Goal: Transaction & Acquisition: Book appointment/travel/reservation

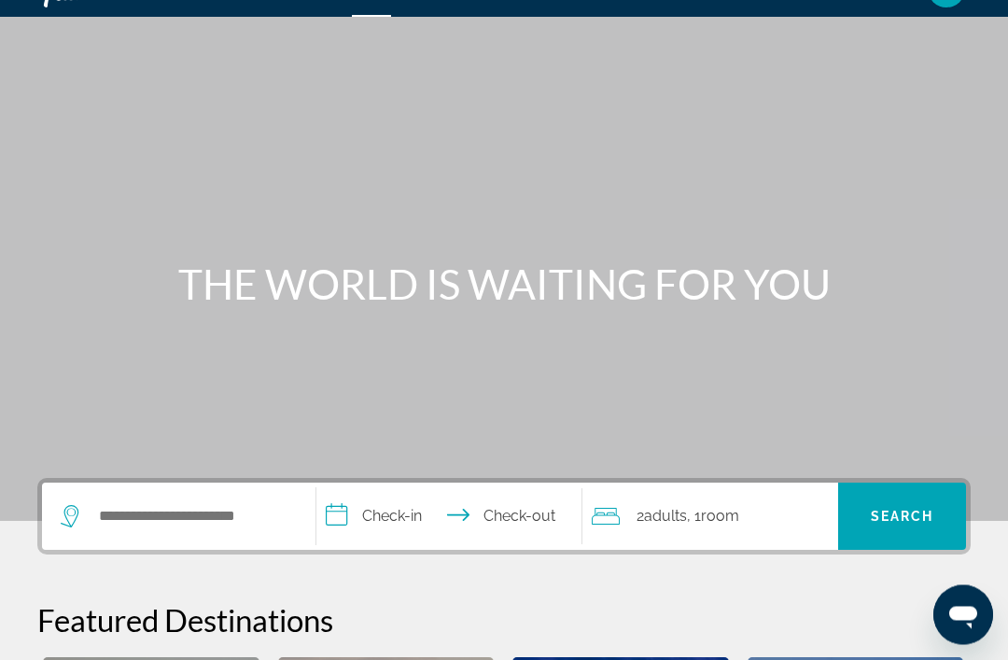
scroll to position [39, 0]
click at [112, 516] on input "Search widget" at bounding box center [192, 516] width 190 height 28
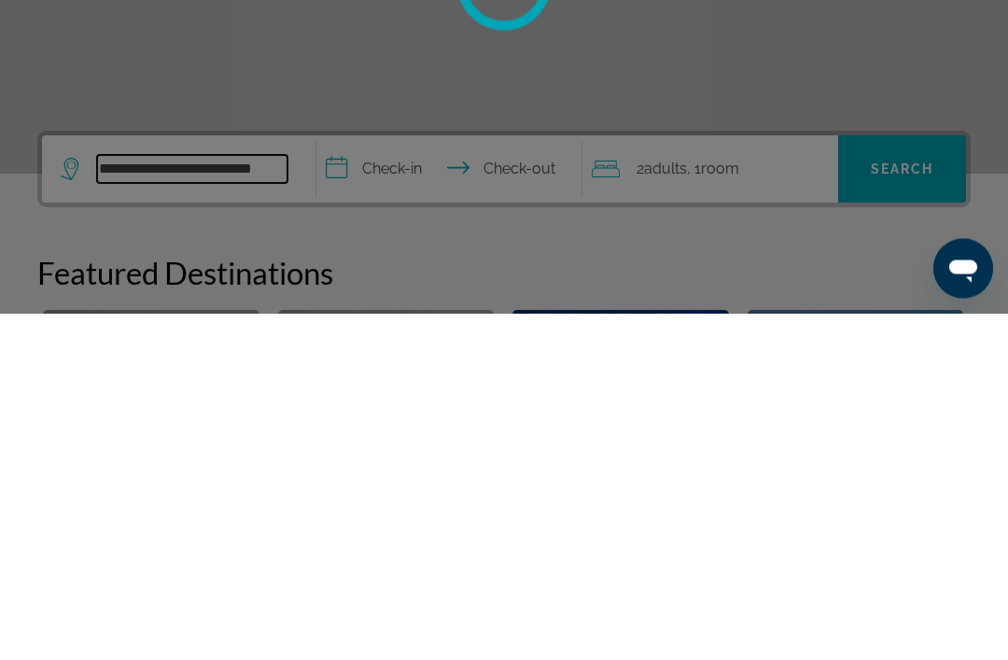
type input "**********"
click at [349, 162] on div at bounding box center [504, 330] width 1008 height 660
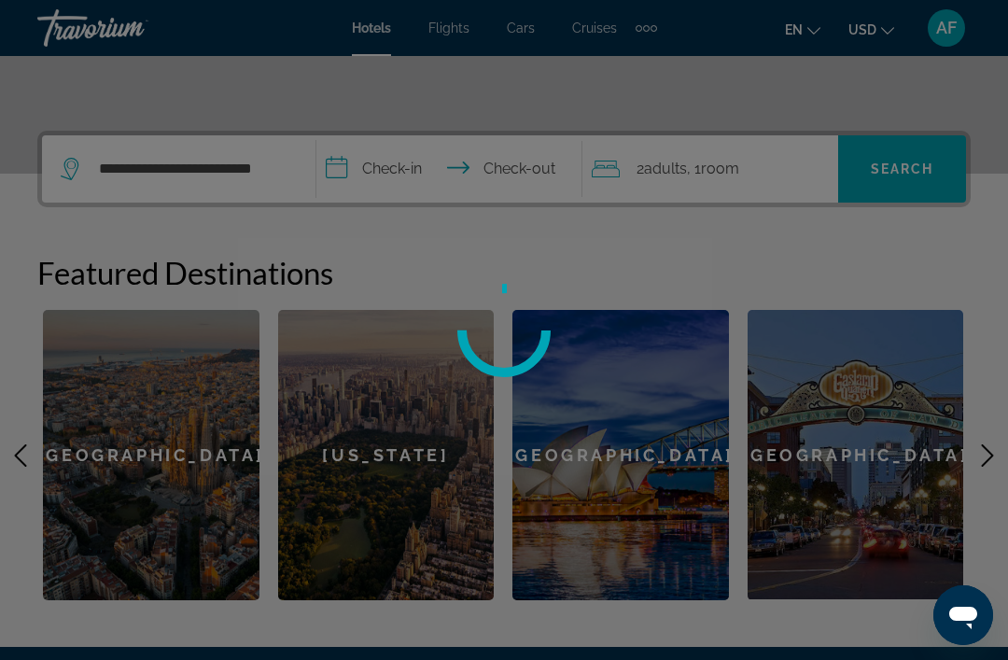
click at [395, 167] on div at bounding box center [504, 330] width 1008 height 660
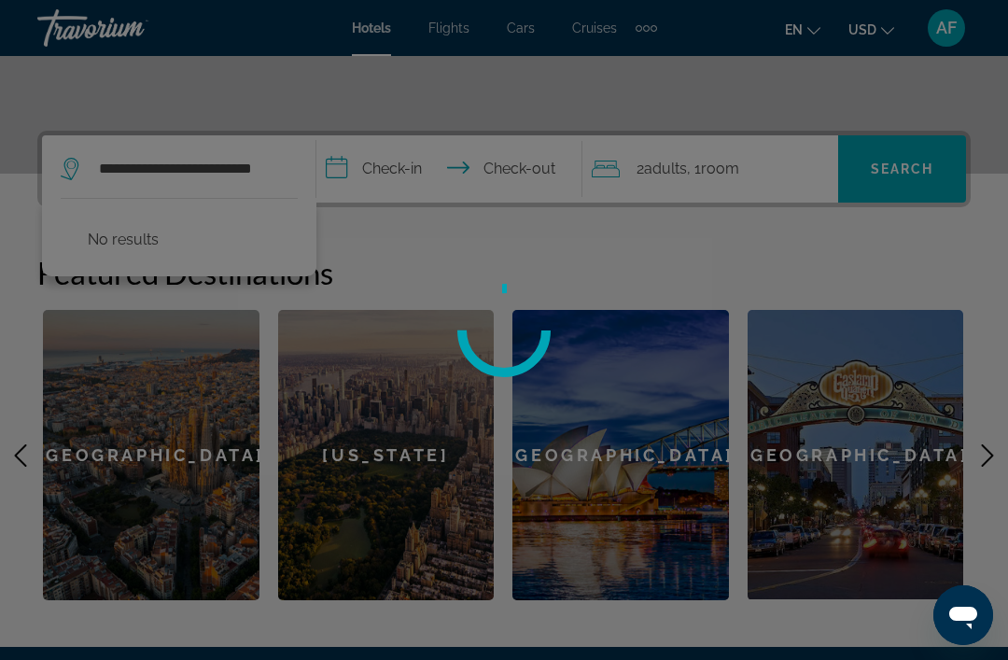
click at [363, 160] on div at bounding box center [504, 330] width 1008 height 660
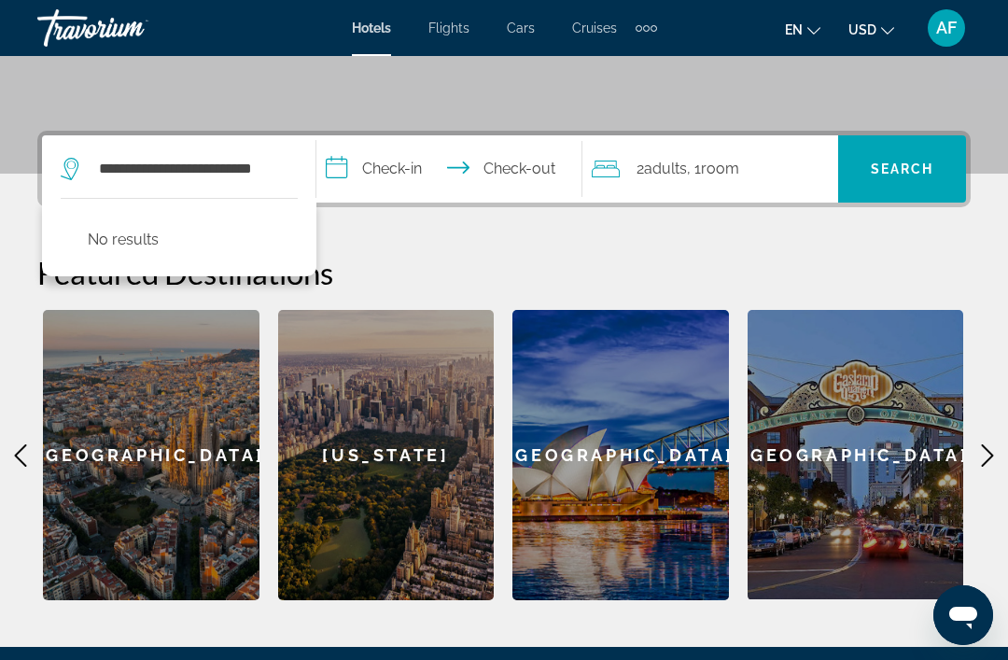
click at [391, 158] on input "**********" at bounding box center [452, 171] width 272 height 73
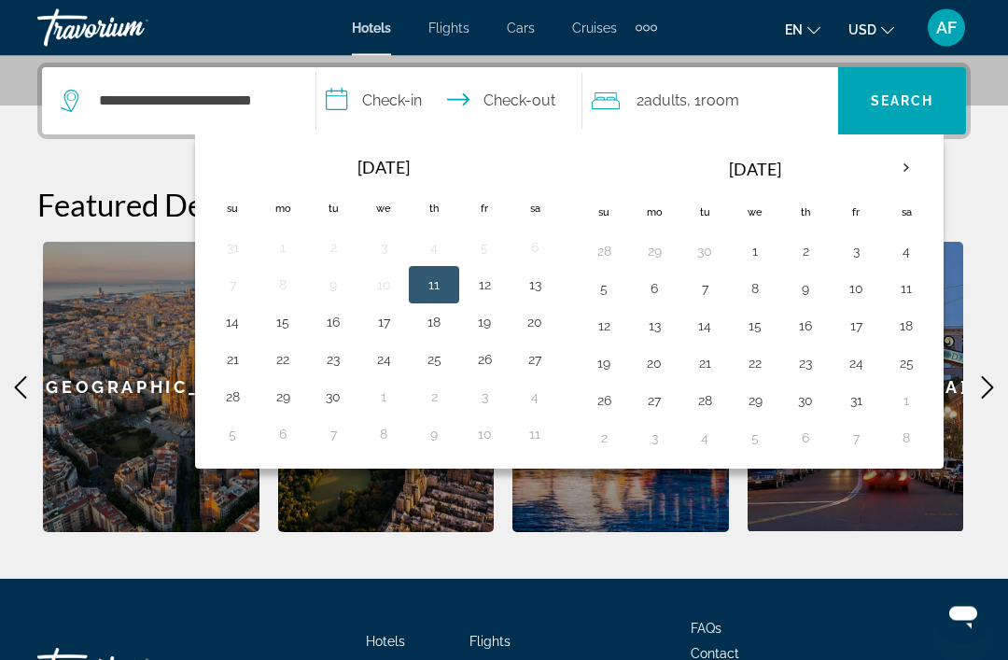
scroll to position [455, 0]
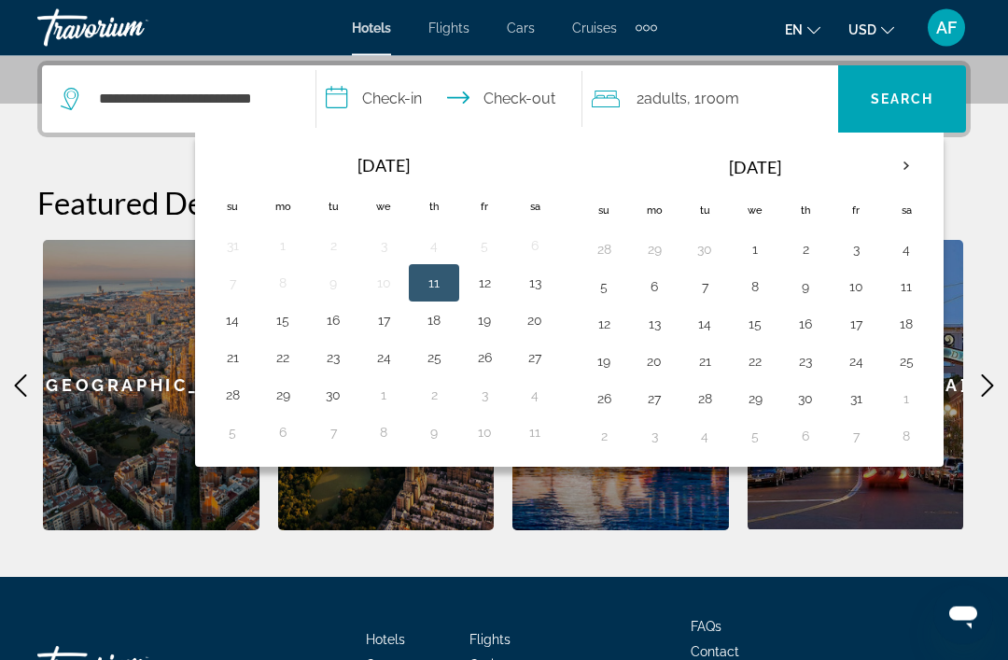
click at [439, 286] on button "11" at bounding box center [434, 284] width 30 height 26
click at [282, 325] on button "15" at bounding box center [283, 321] width 30 height 26
type input "**********"
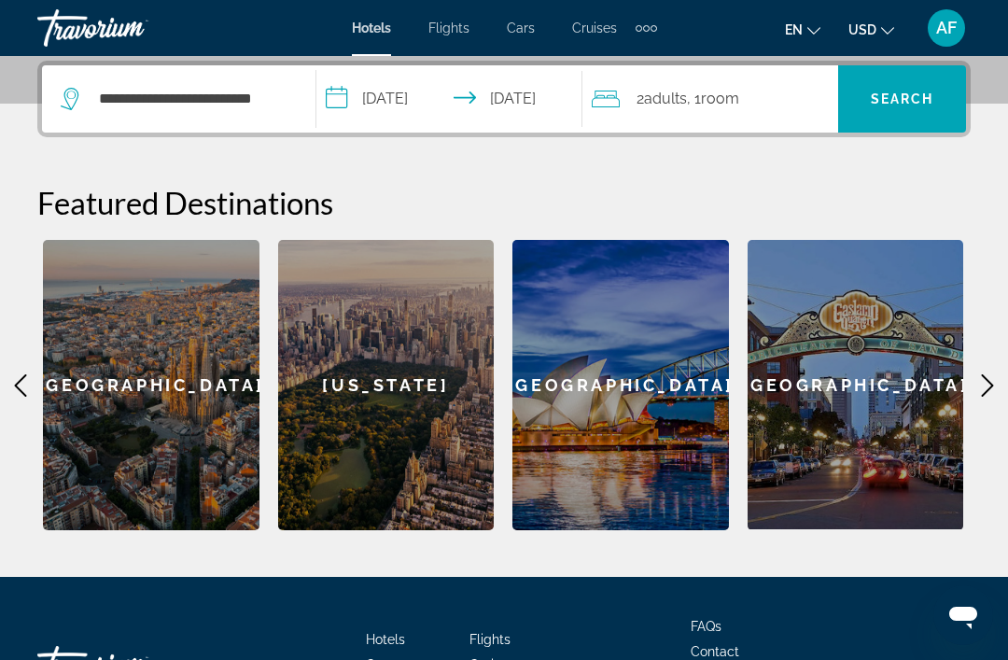
click at [914, 102] on span "Search" at bounding box center [902, 98] width 63 height 15
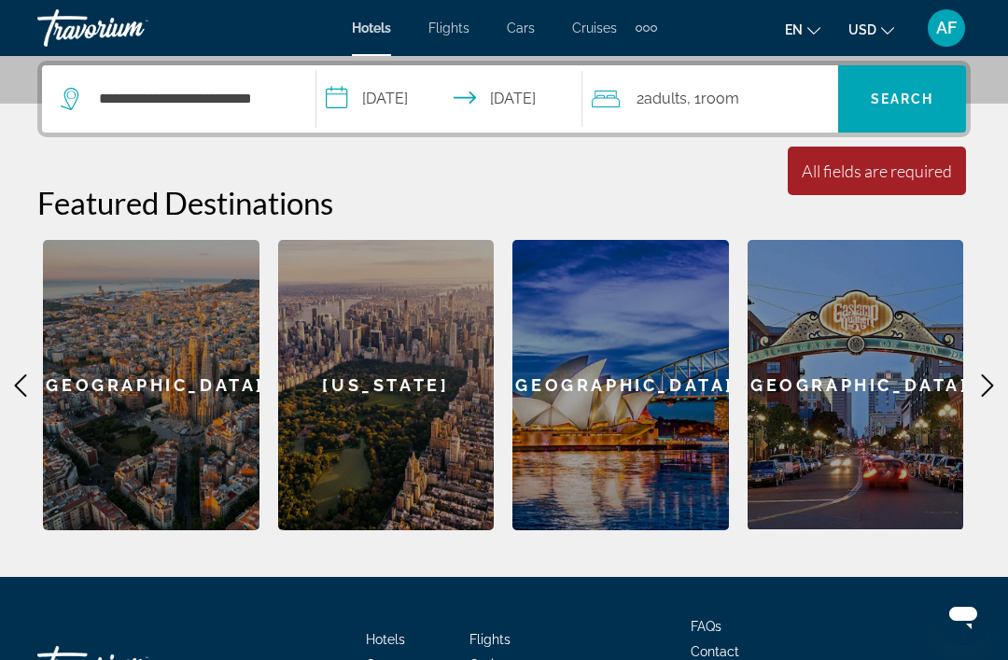
click at [906, 100] on span "Search" at bounding box center [902, 98] width 63 height 15
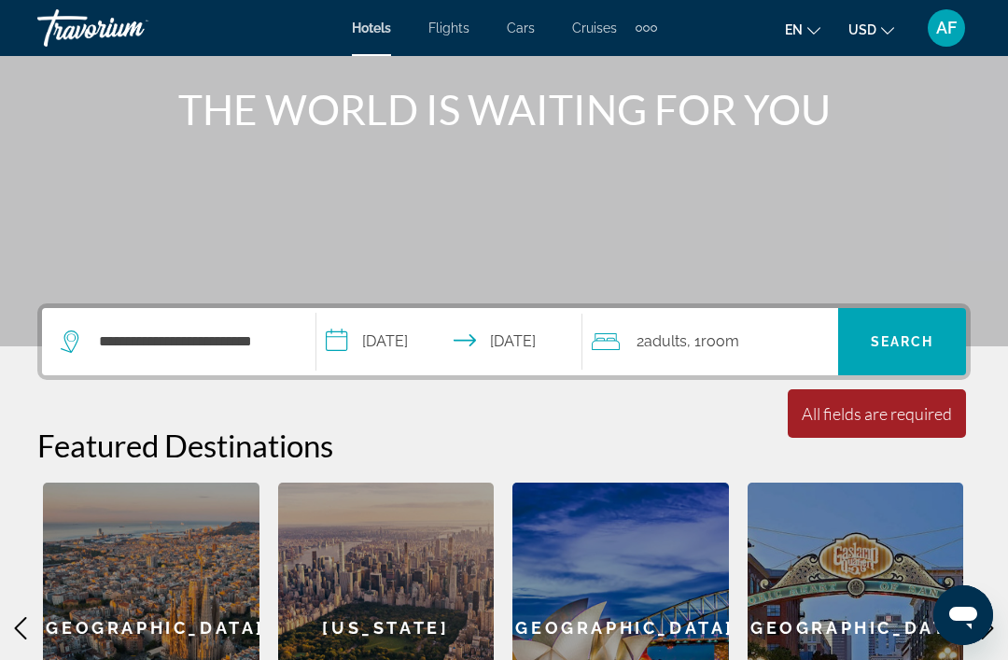
scroll to position [213, 0]
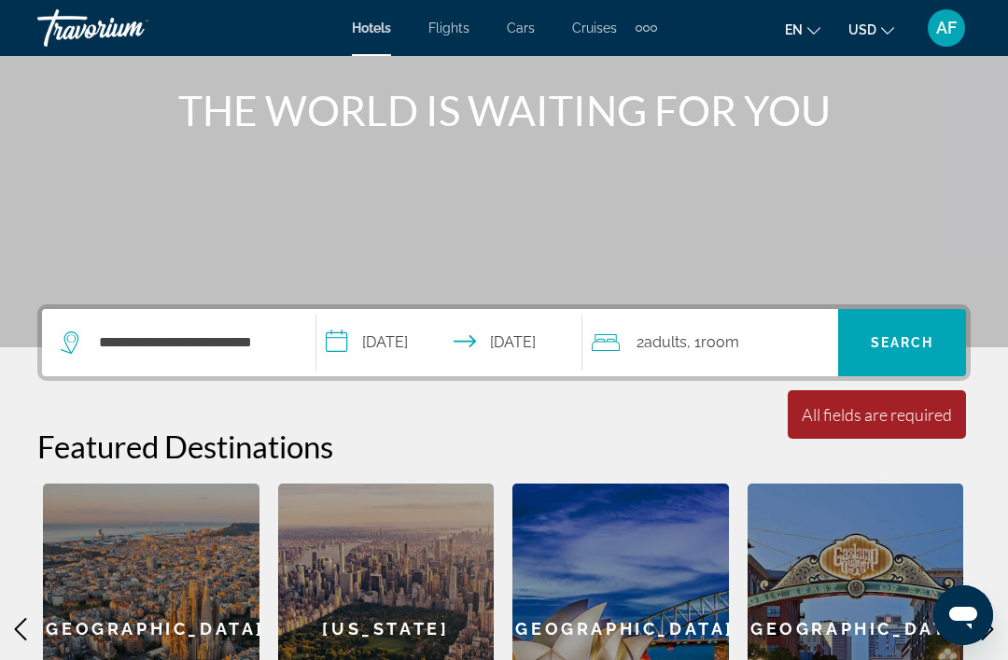
click at [899, 343] on span "Search" at bounding box center [902, 342] width 63 height 15
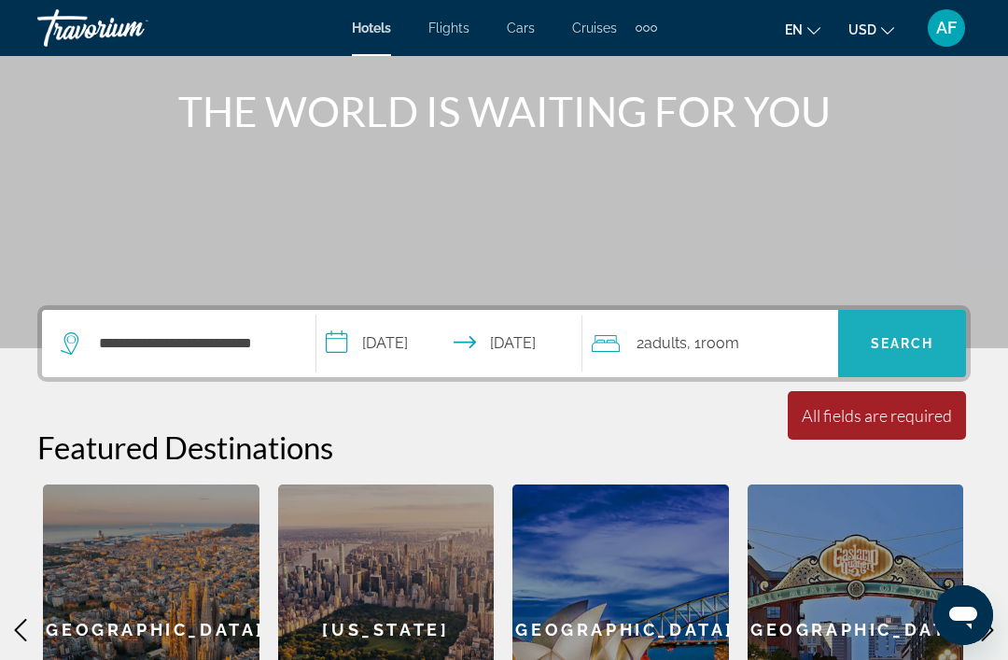
click at [875, 350] on span "Search" at bounding box center [902, 343] width 63 height 15
click at [916, 334] on span "Search widget" at bounding box center [902, 343] width 128 height 45
click at [904, 359] on span "Search widget" at bounding box center [902, 343] width 128 height 45
click at [892, 330] on span "Search widget" at bounding box center [902, 343] width 128 height 45
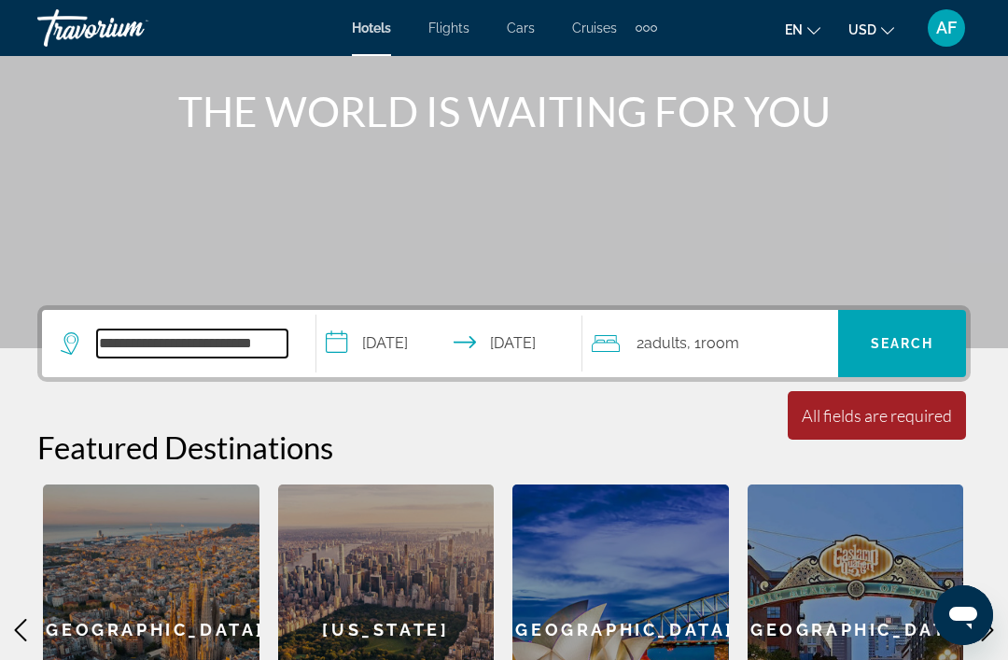
click at [285, 345] on input "**********" at bounding box center [192, 343] width 190 height 28
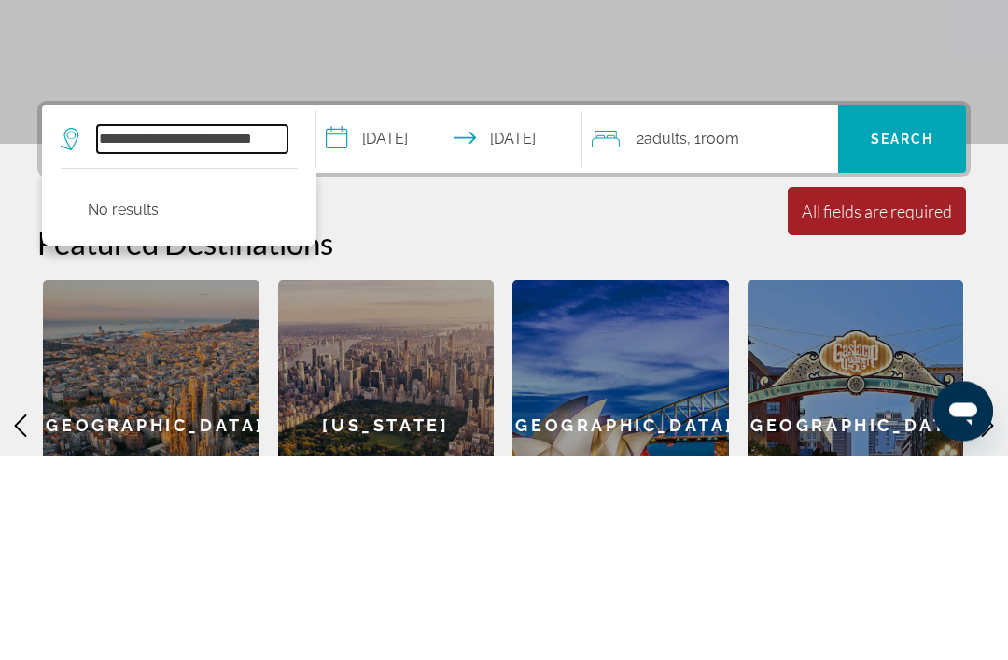
click at [233, 329] on input "**********" at bounding box center [192, 343] width 190 height 28
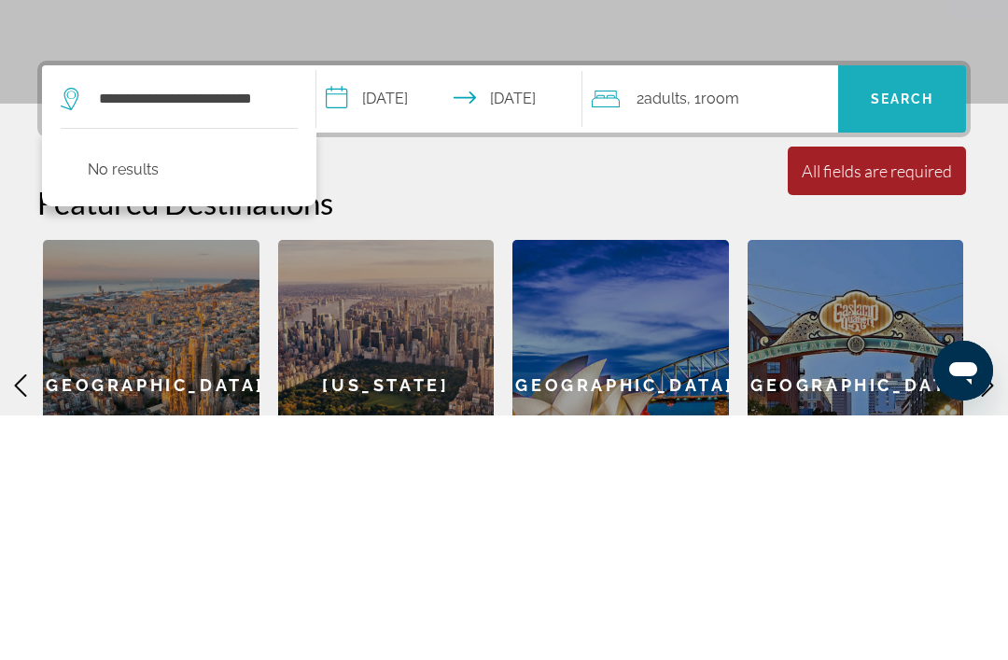
click at [909, 321] on span "Search widget" at bounding box center [902, 343] width 128 height 45
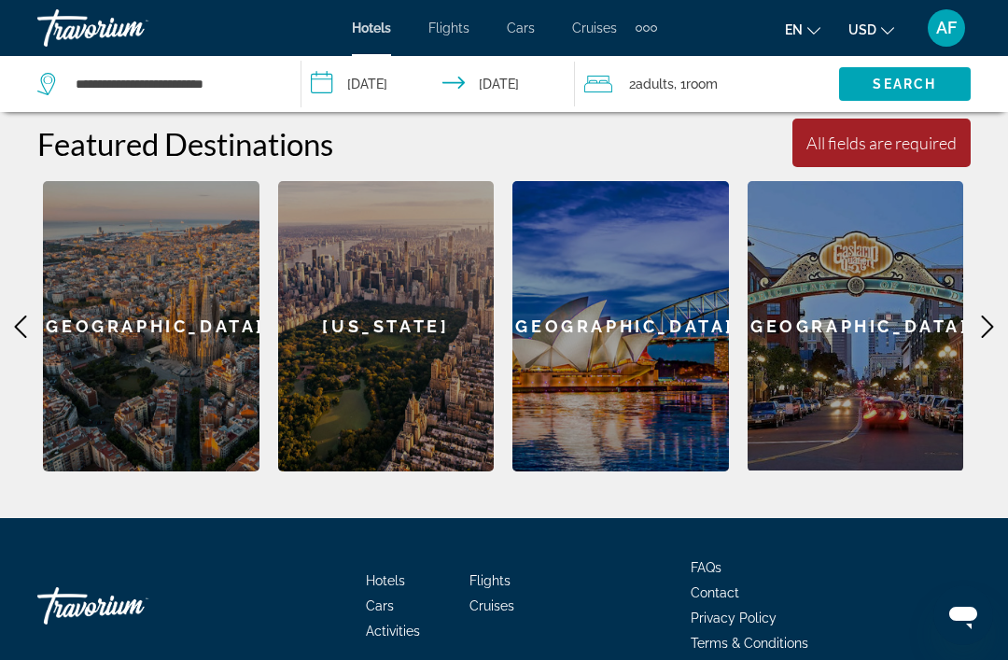
scroll to position [542, 0]
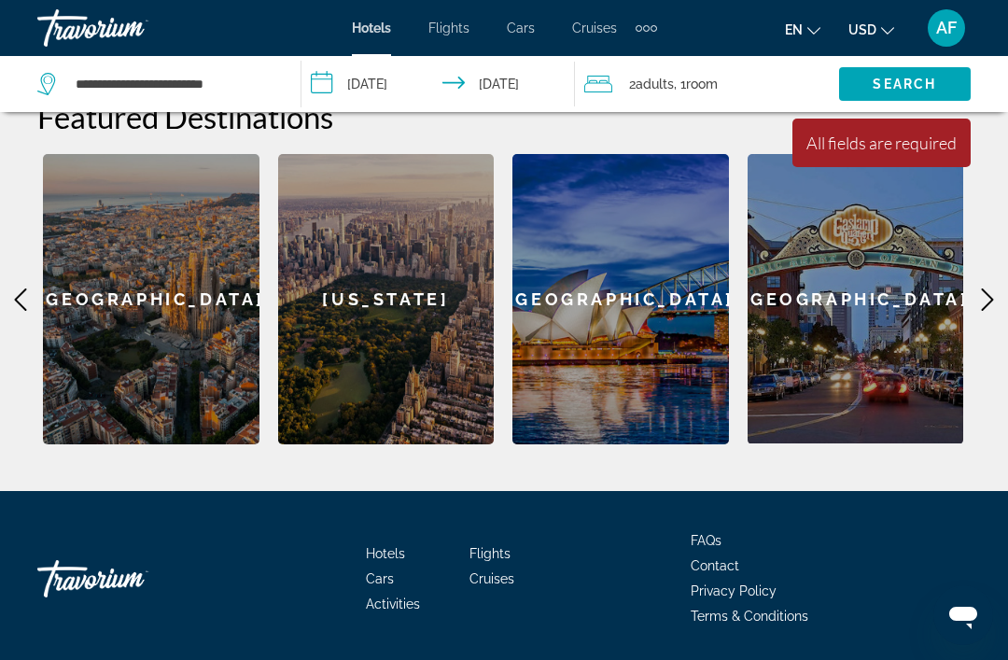
click at [985, 308] on icon "Main content" at bounding box center [987, 299] width 22 height 22
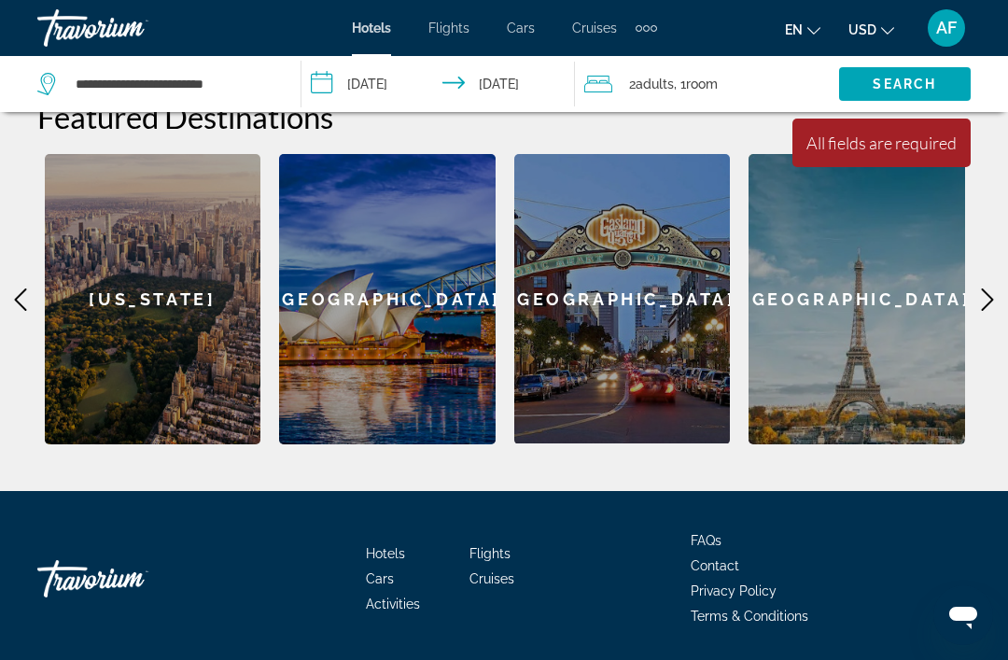
click at [997, 305] on icon "Main content" at bounding box center [987, 299] width 22 height 22
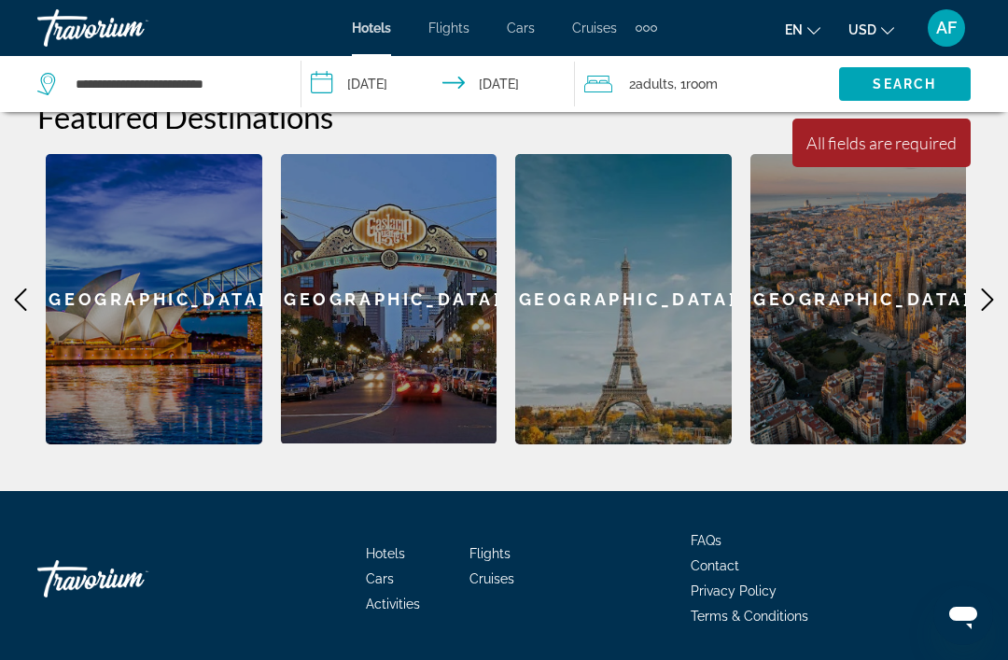
click at [984, 303] on icon "Main content" at bounding box center [987, 299] width 22 height 22
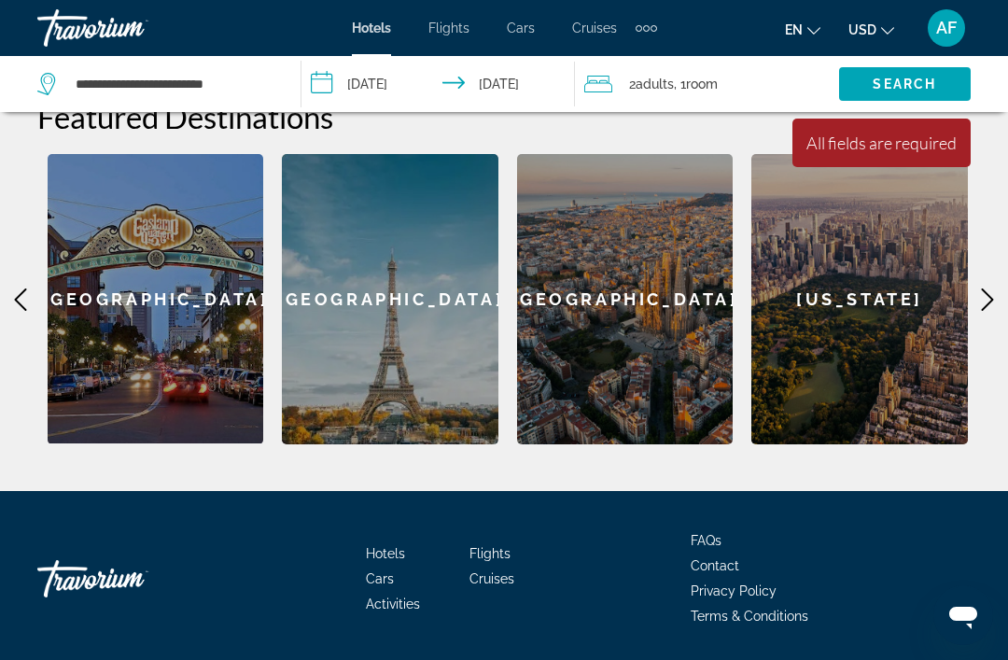
click at [989, 303] on icon "Main content" at bounding box center [988, 299] width 12 height 22
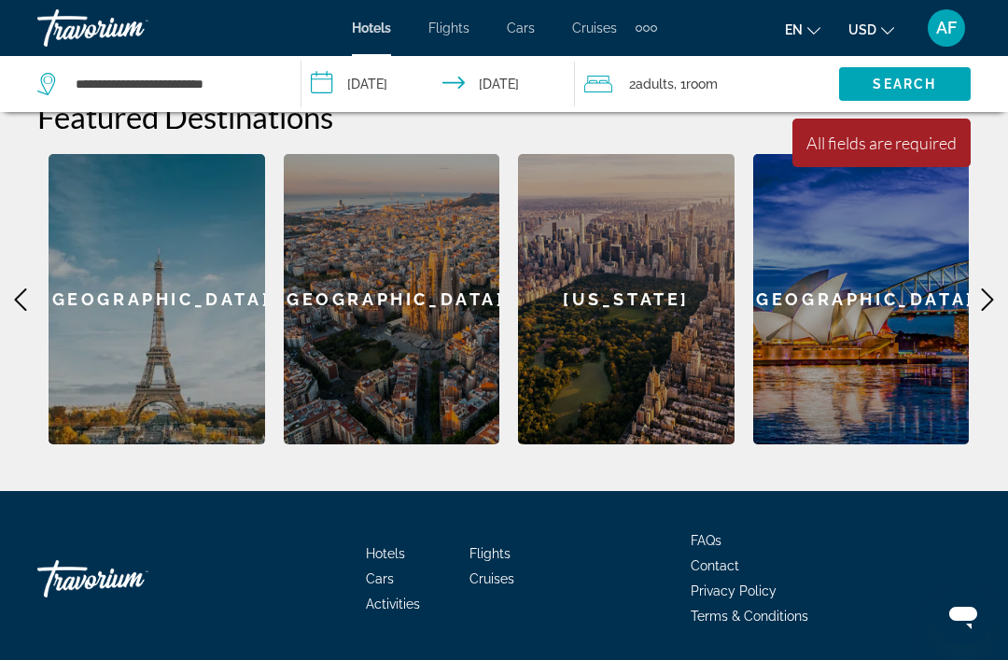
click at [993, 304] on icon "Main content" at bounding box center [987, 299] width 22 height 22
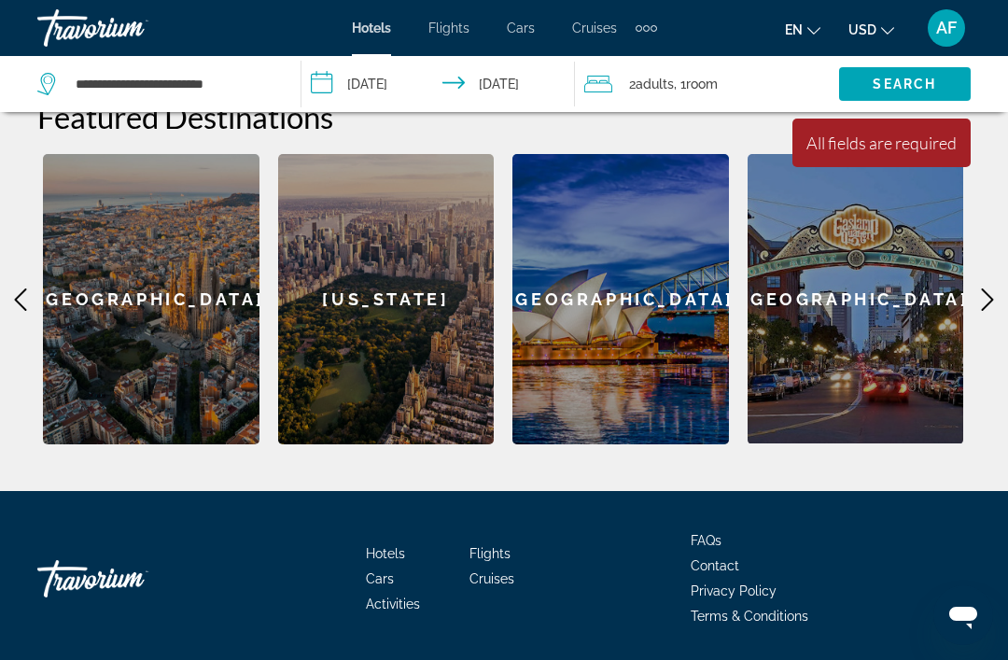
click at [987, 308] on icon "Main content" at bounding box center [987, 299] width 22 height 22
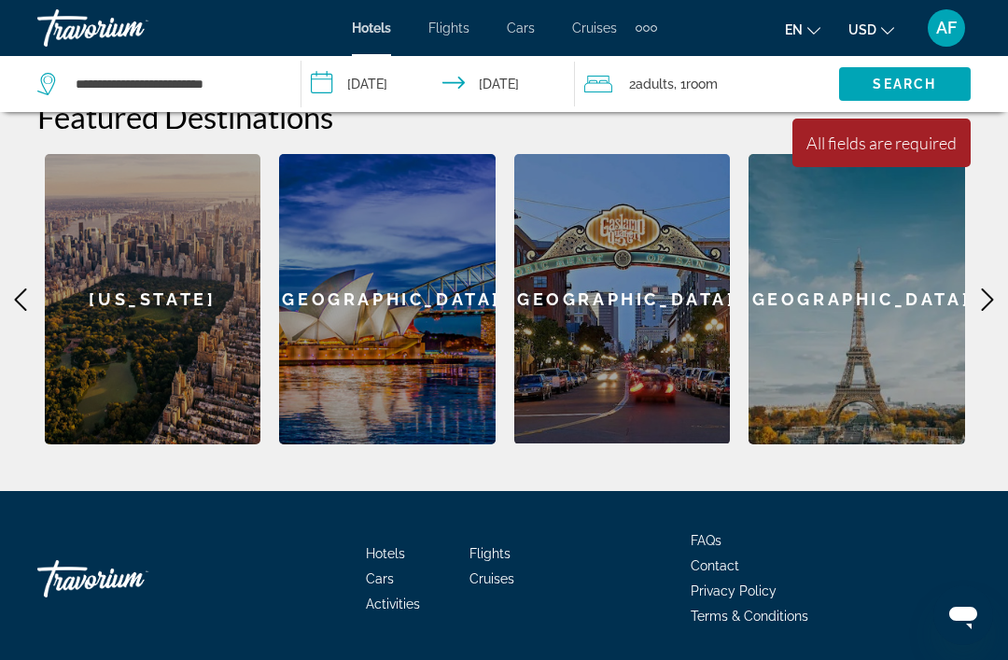
click at [986, 304] on icon "Main content" at bounding box center [988, 299] width 12 height 22
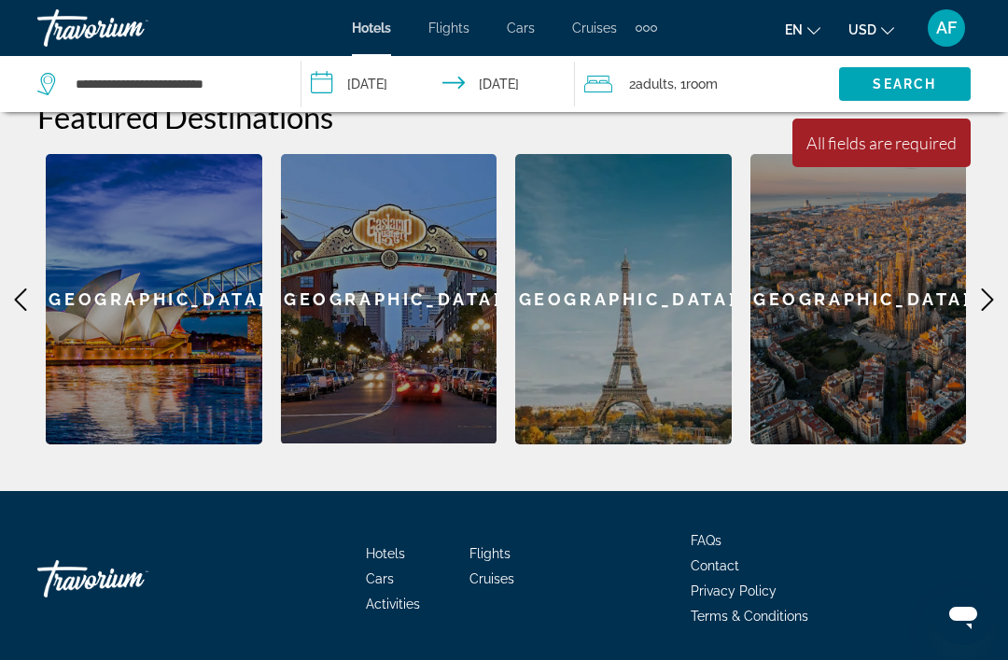
click at [984, 306] on icon "Main content" at bounding box center [988, 299] width 12 height 22
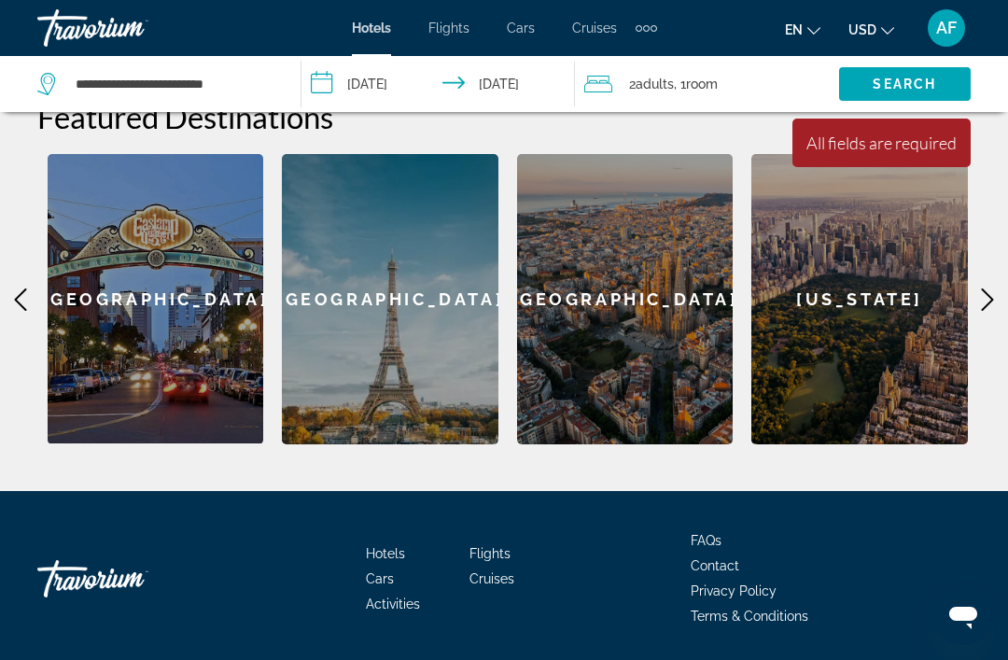
click at [991, 301] on icon "Main content" at bounding box center [988, 299] width 12 height 22
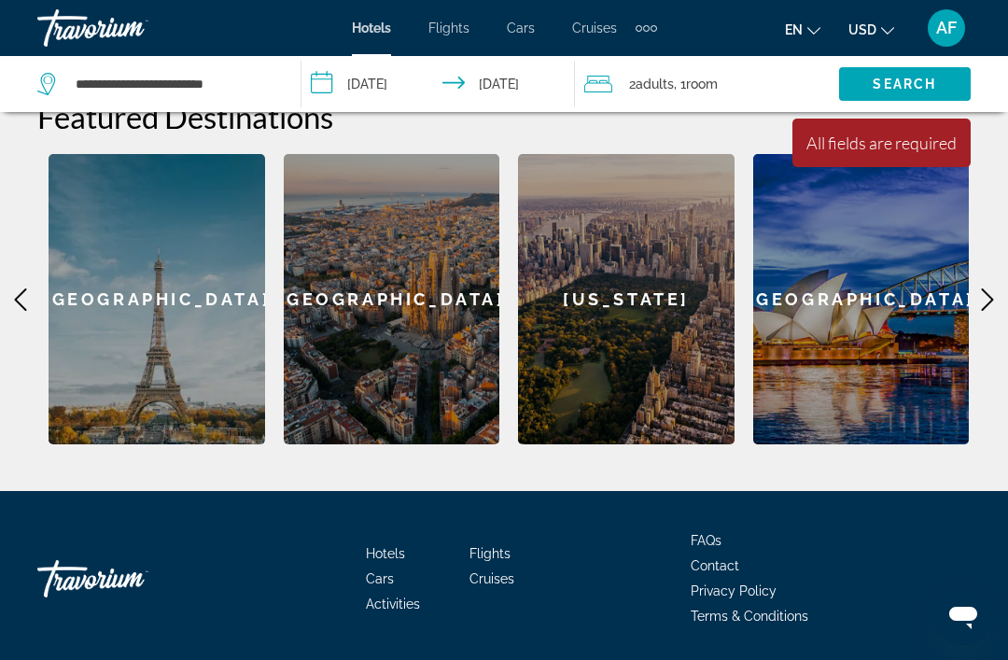
click at [978, 307] on icon "Main content" at bounding box center [987, 299] width 22 height 22
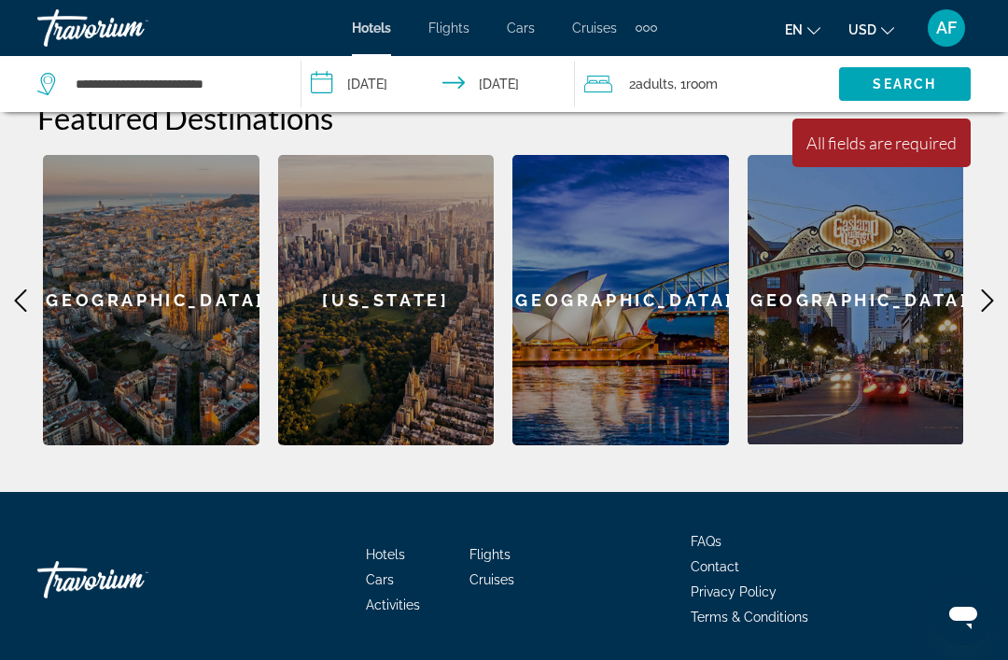
scroll to position [540, 0]
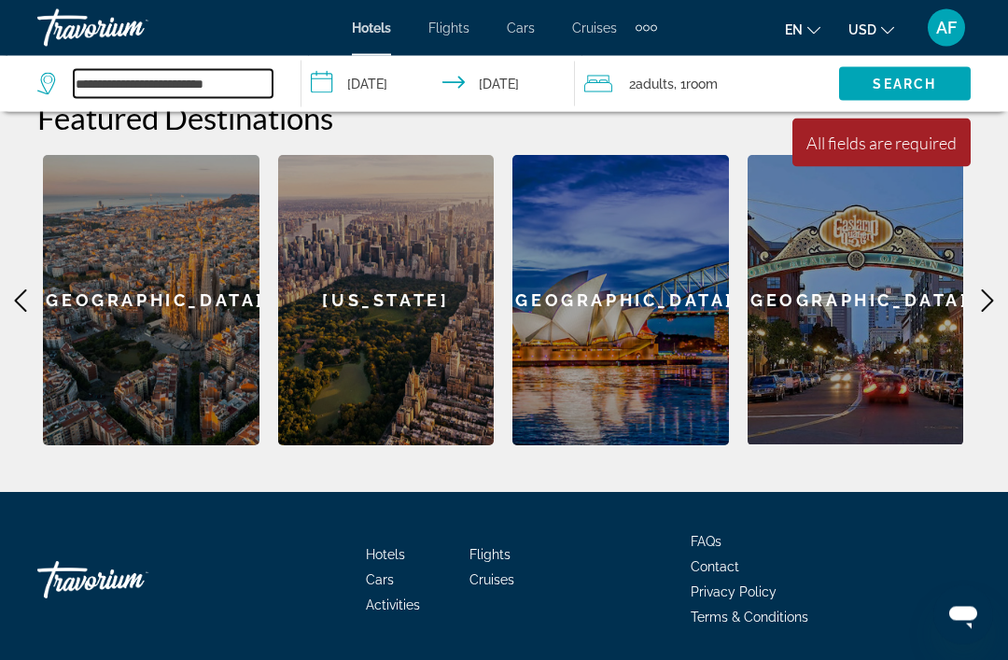
click at [245, 97] on input "**********" at bounding box center [173, 84] width 199 height 28
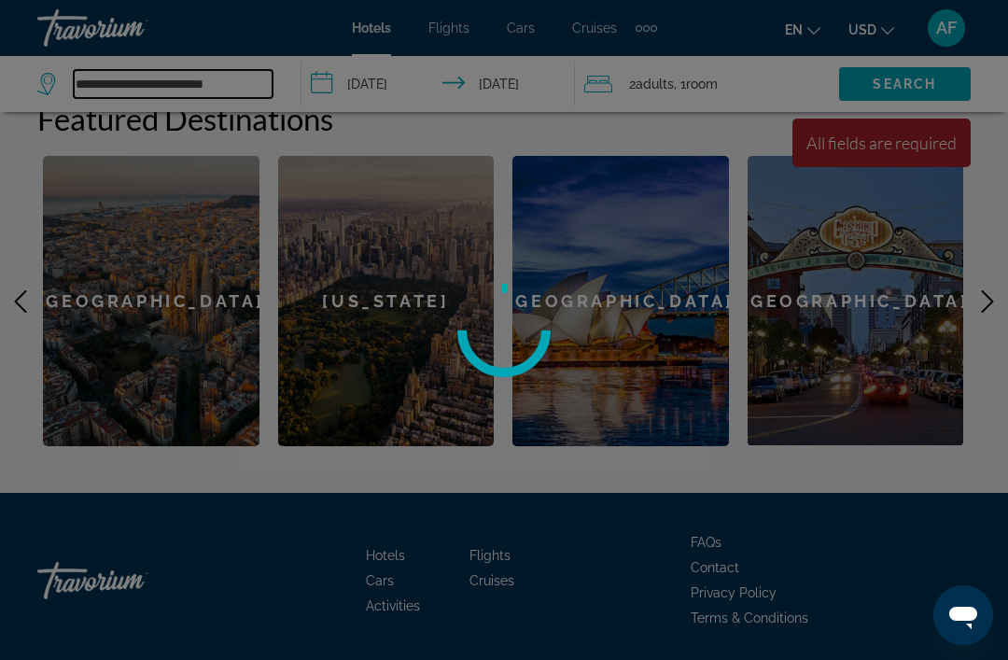
type input "**********"
click at [907, 73] on div at bounding box center [504, 330] width 1008 height 660
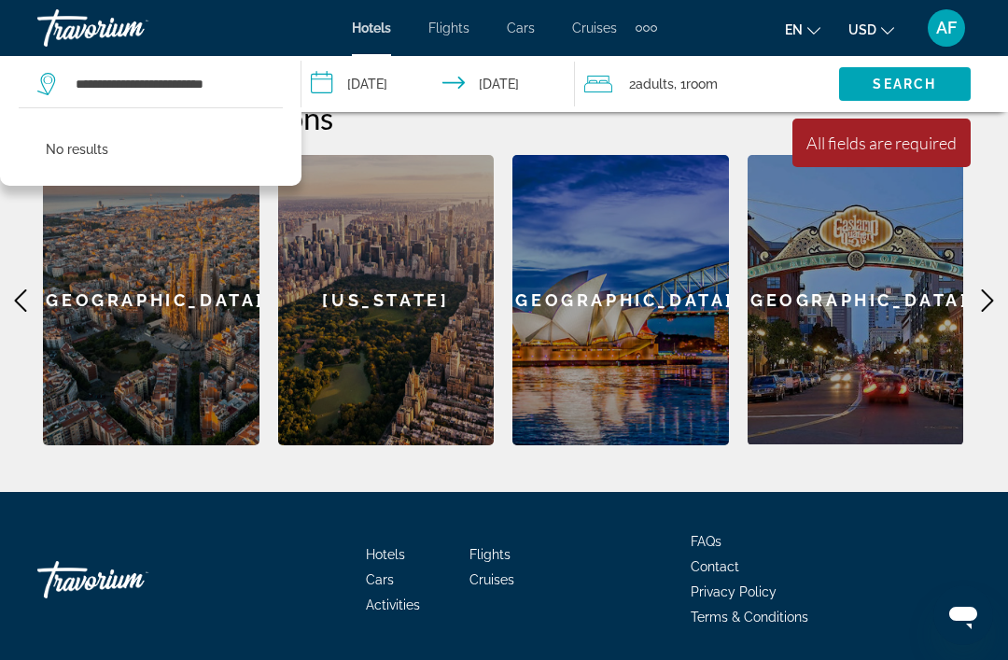
click at [919, 88] on span "Search" at bounding box center [903, 84] width 63 height 15
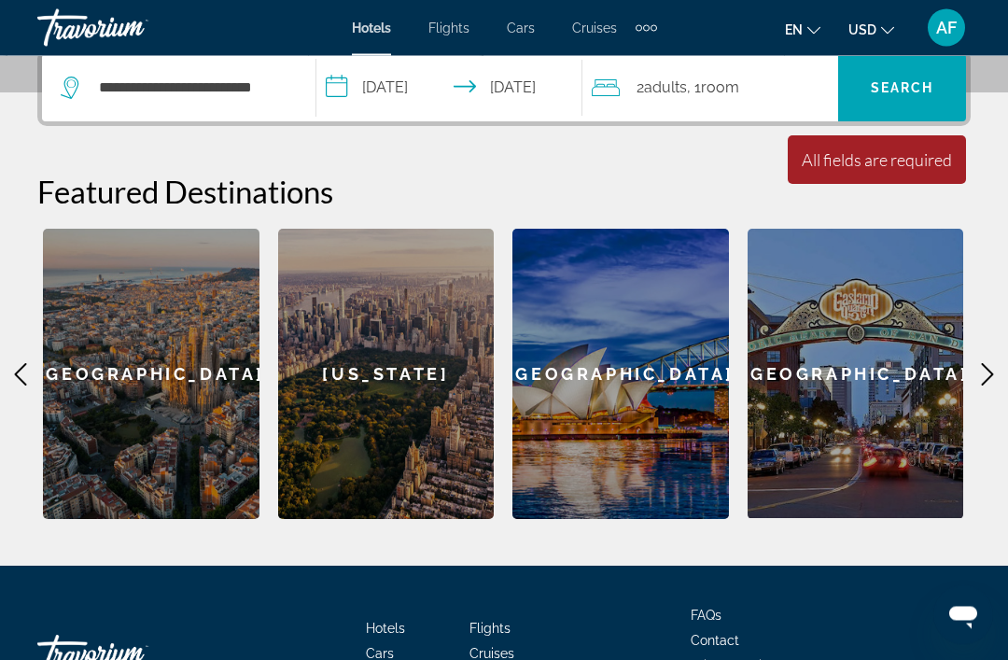
scroll to position [542, 0]
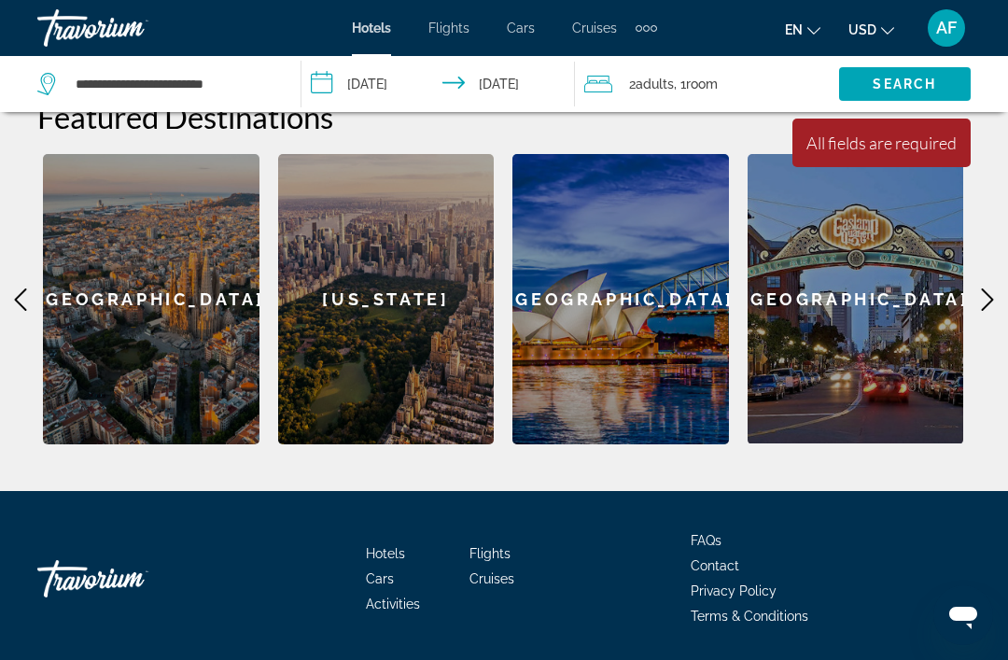
click at [901, 85] on span "Search" at bounding box center [903, 84] width 63 height 15
click at [906, 77] on span "Search" at bounding box center [903, 84] width 63 height 15
click at [910, 79] on span "Search" at bounding box center [903, 84] width 63 height 15
click at [883, 34] on icon "Change currency" at bounding box center [887, 30] width 13 height 13
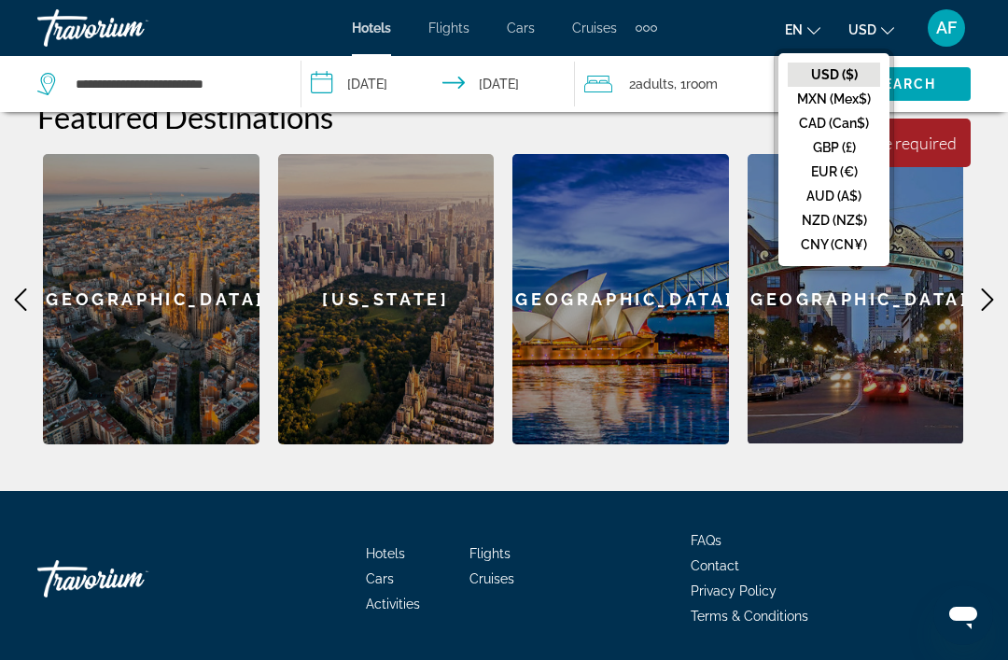
click at [858, 82] on button "USD ($)" at bounding box center [834, 75] width 92 height 24
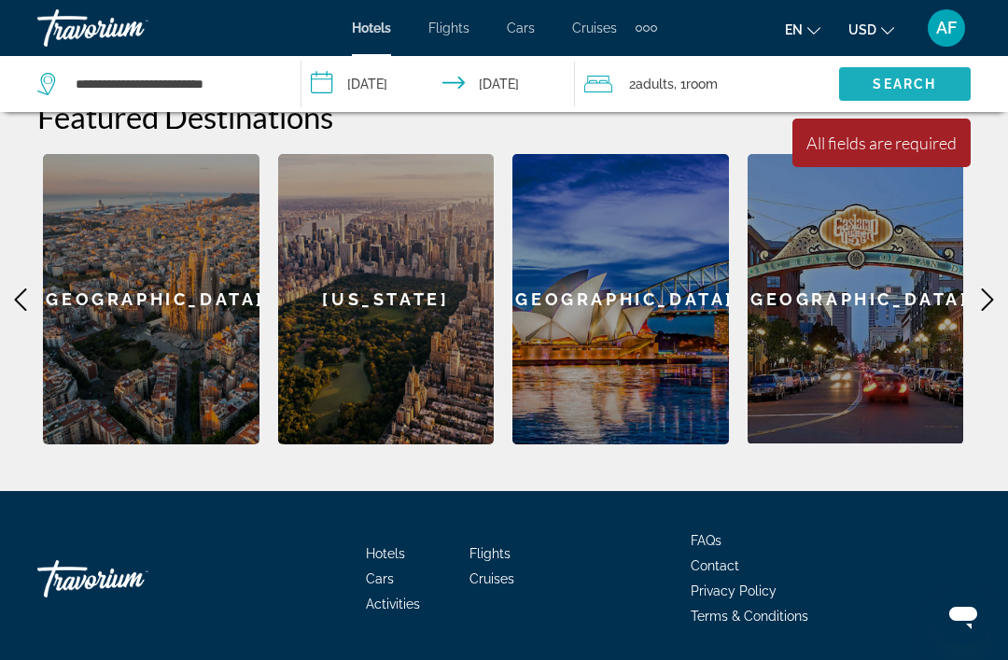
click at [916, 94] on span "Search widget" at bounding box center [905, 84] width 132 height 45
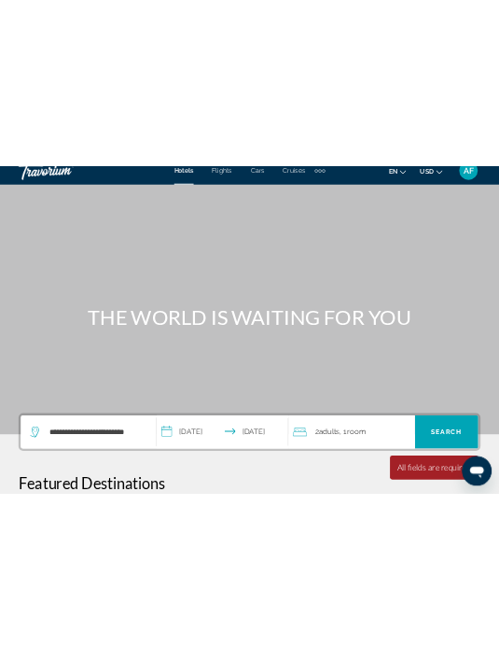
scroll to position [0, 0]
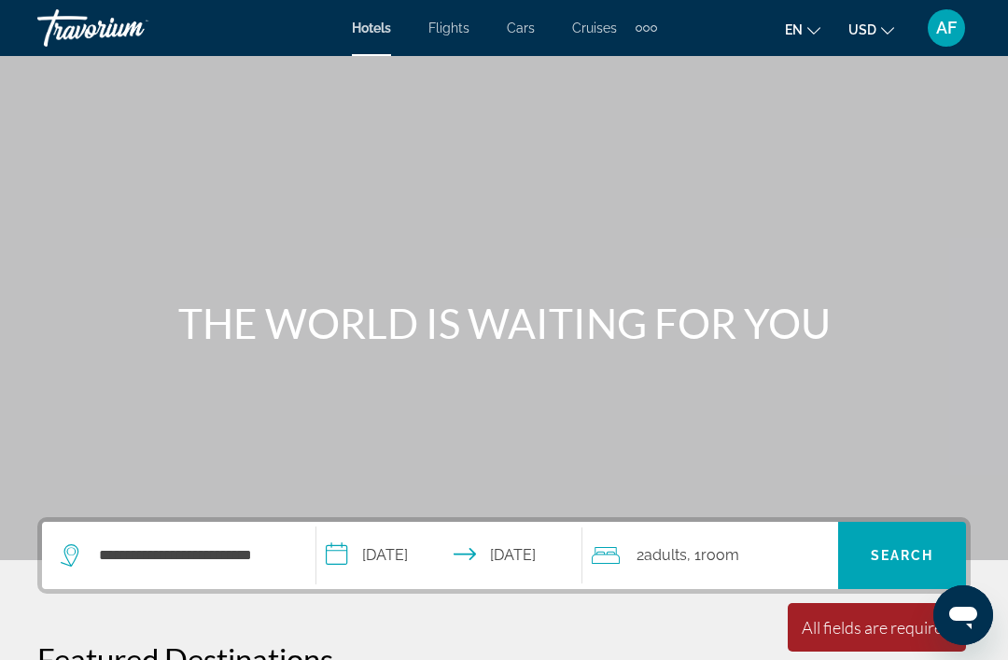
click at [942, 489] on div "Main content" at bounding box center [504, 280] width 1008 height 560
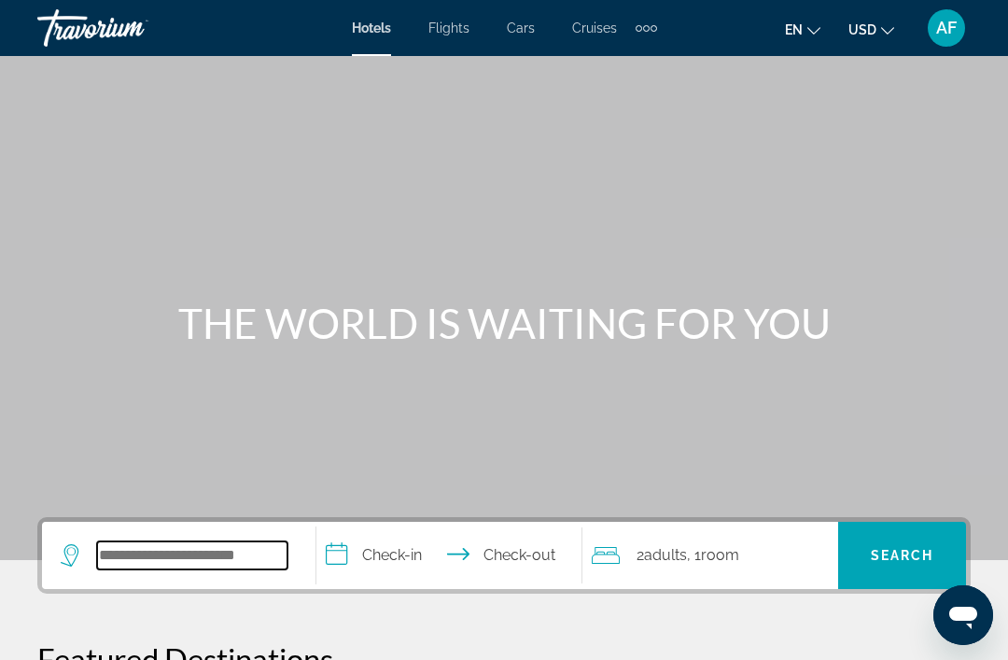
click at [134, 559] on input "Search widget" at bounding box center [192, 555] width 190 height 28
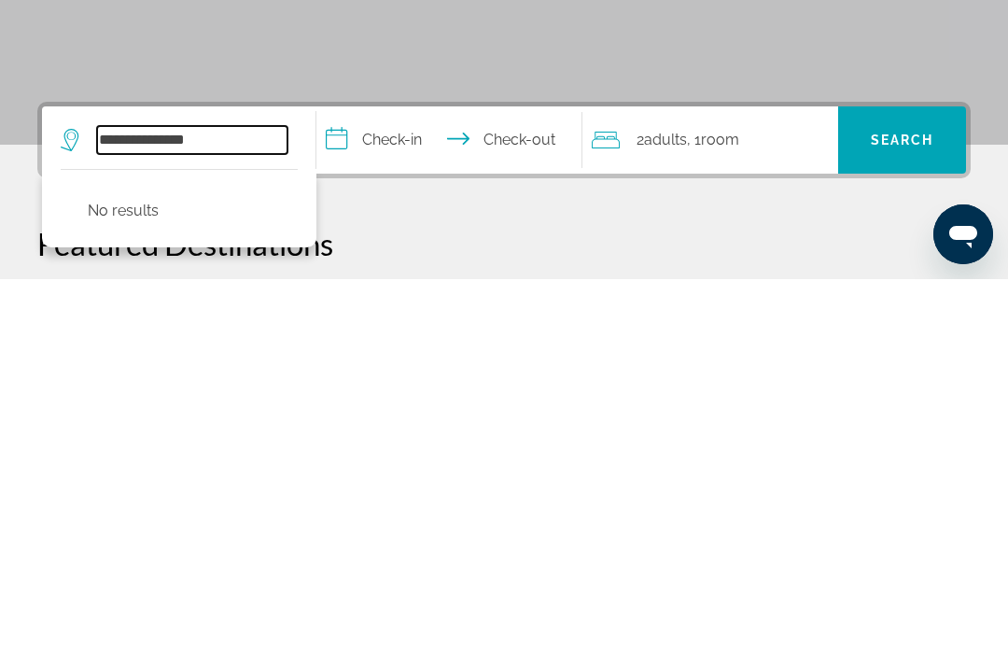
type input "**********"
click at [430, 487] on input "**********" at bounding box center [452, 523] width 272 height 73
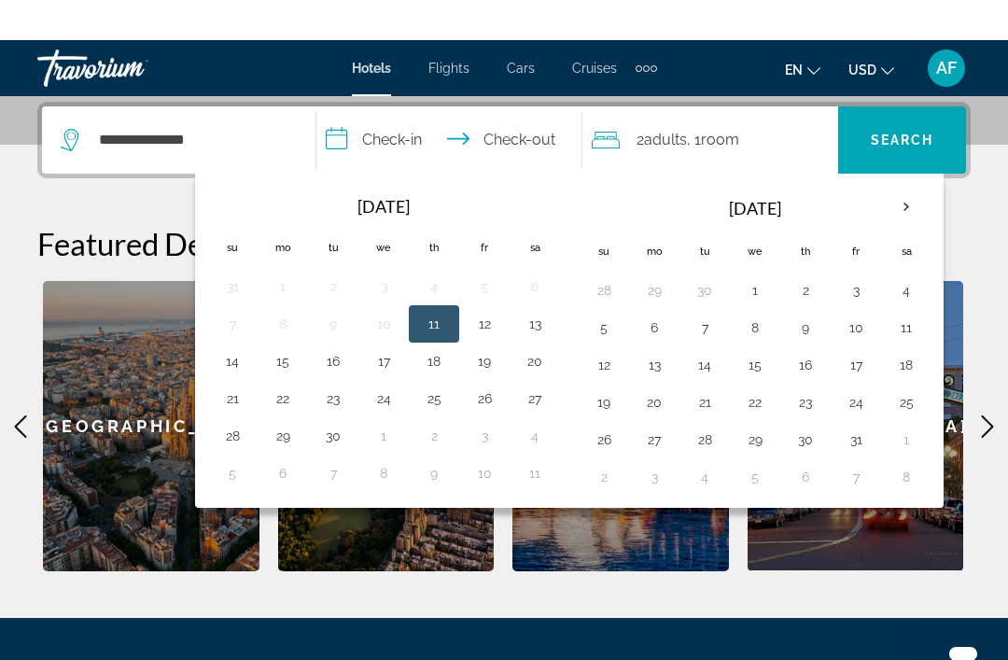
scroll to position [456, 0]
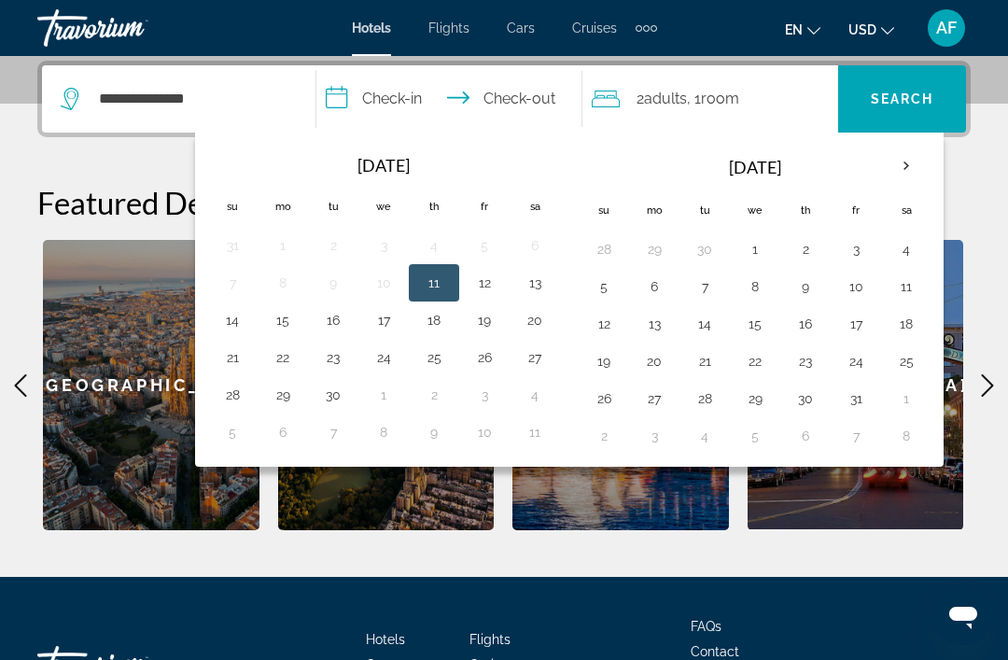
click at [440, 294] on button "11" at bounding box center [434, 283] width 30 height 26
click at [282, 319] on button "15" at bounding box center [283, 320] width 30 height 26
type input "**********"
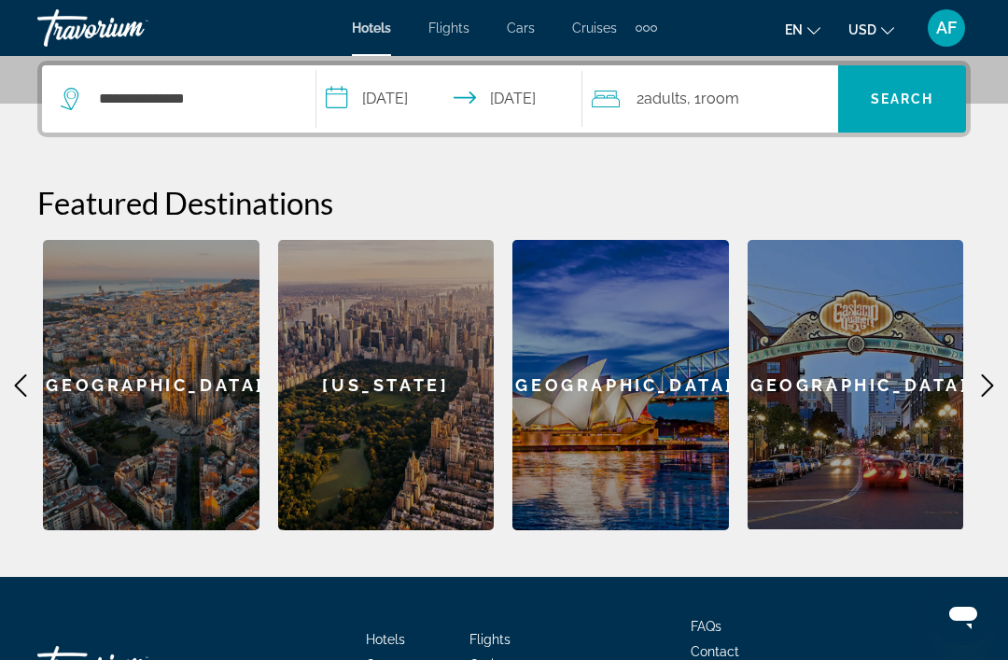
click at [917, 101] on span "Search" at bounding box center [902, 98] width 63 height 15
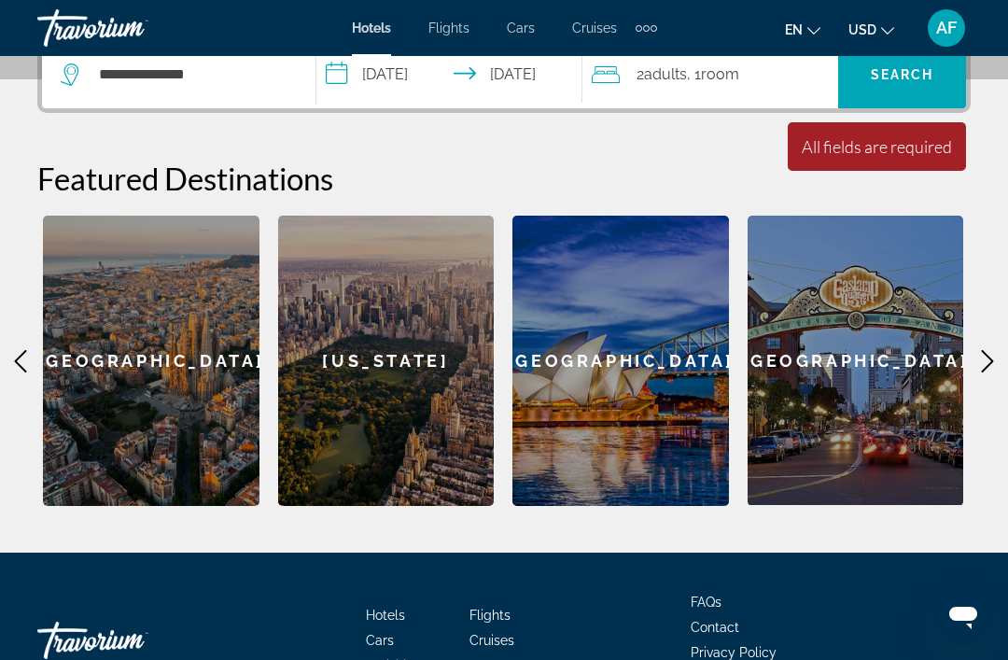
scroll to position [542, 0]
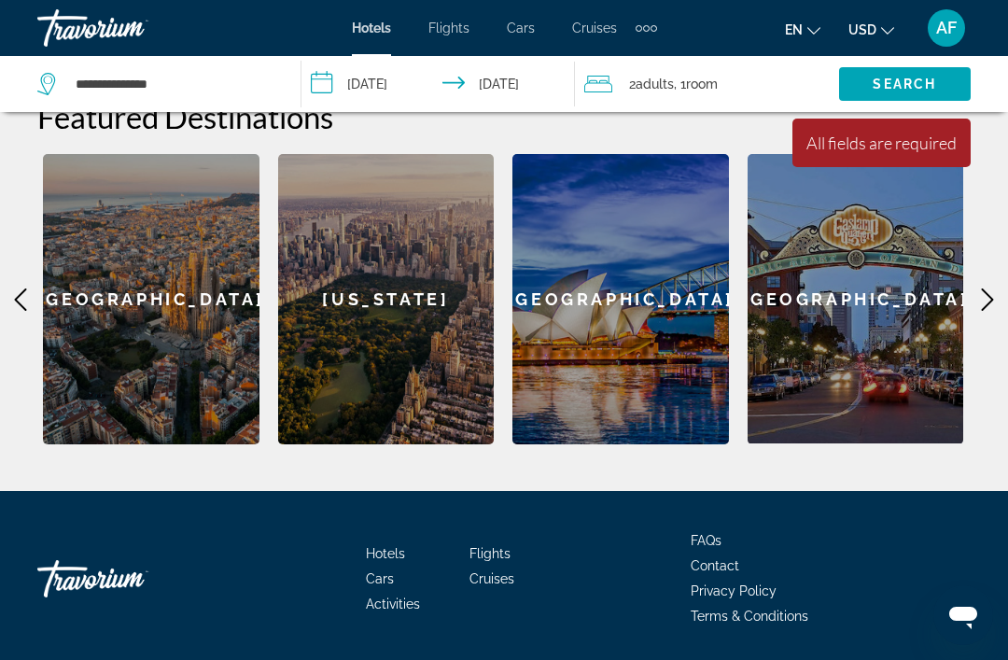
click at [388, 559] on span "Hotels" at bounding box center [385, 553] width 39 height 15
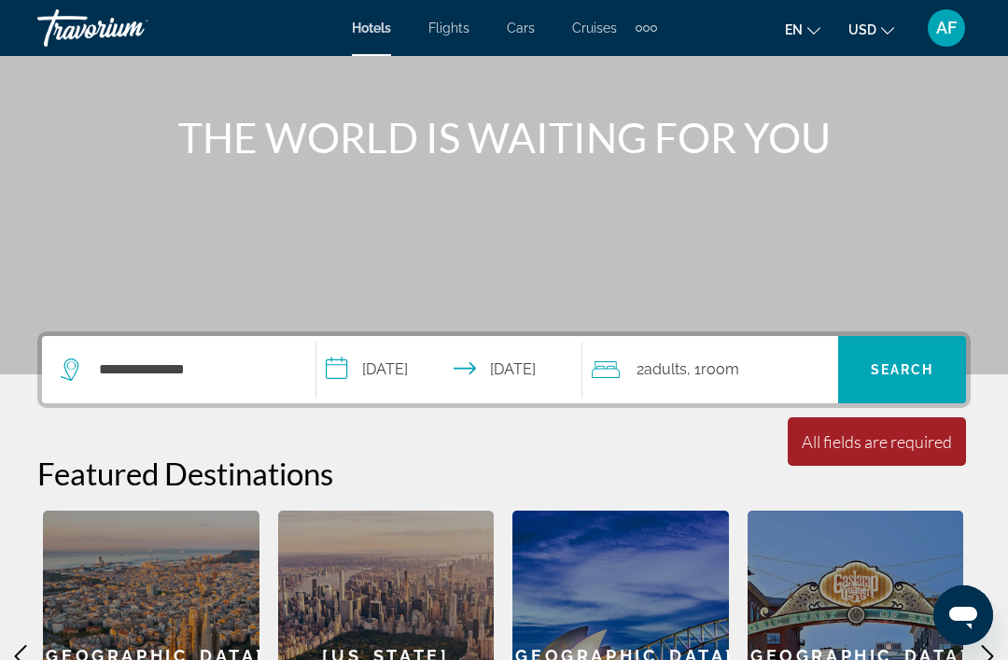
scroll to position [191, 0]
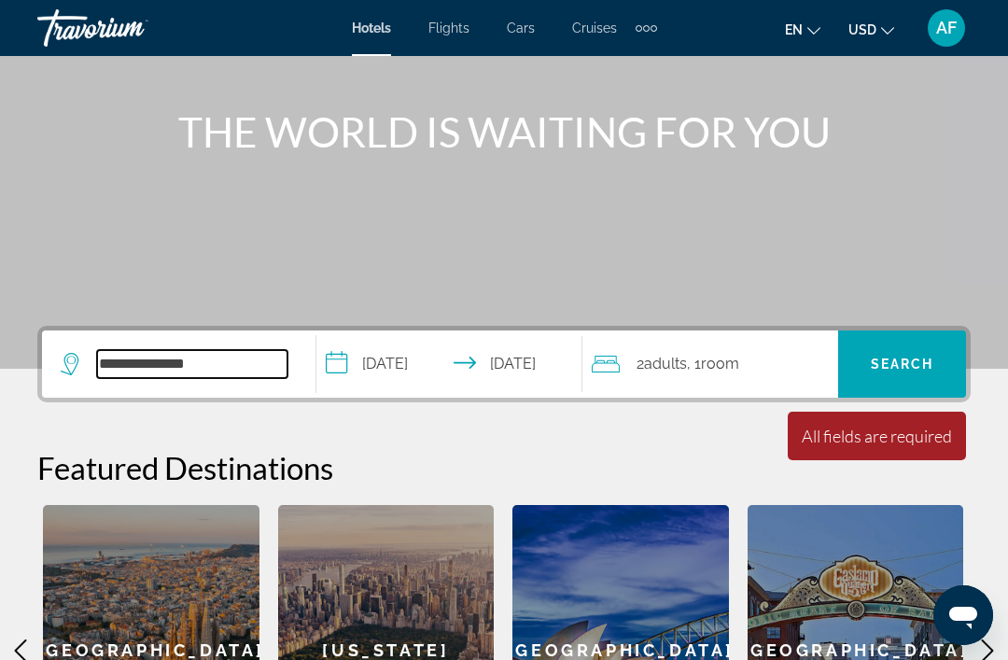
click at [230, 362] on input "**********" at bounding box center [192, 364] width 190 height 28
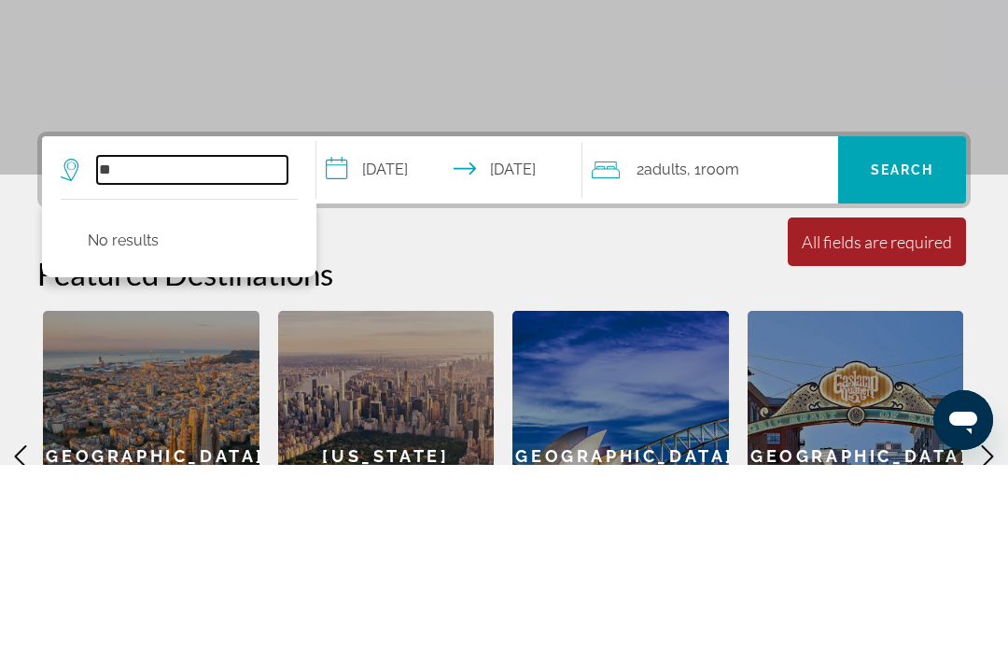
type input "*"
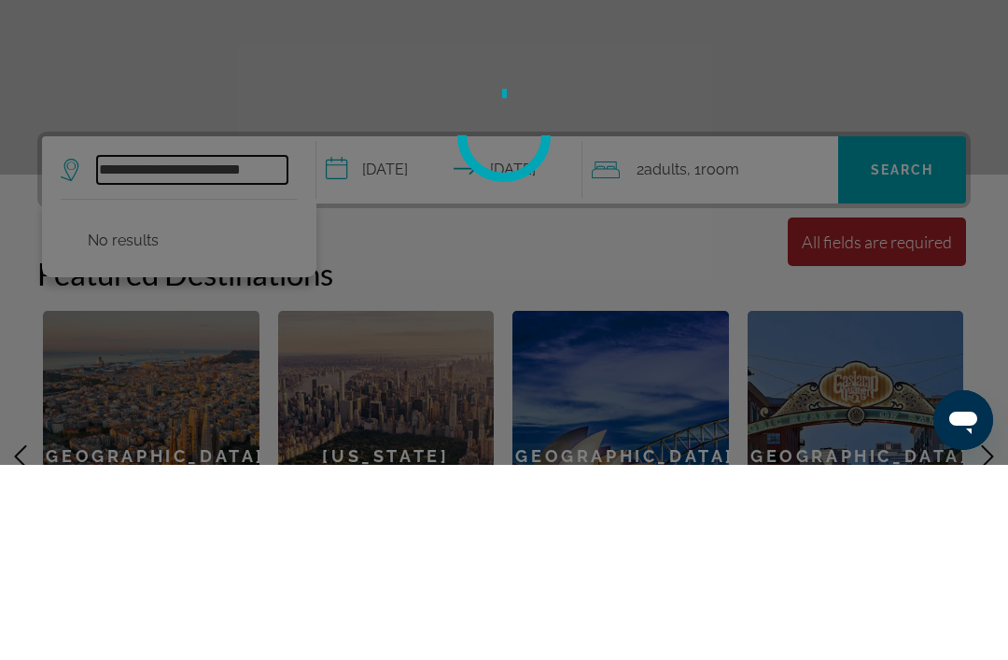
type input "**********"
click at [910, 182] on div at bounding box center [504, 330] width 1008 height 660
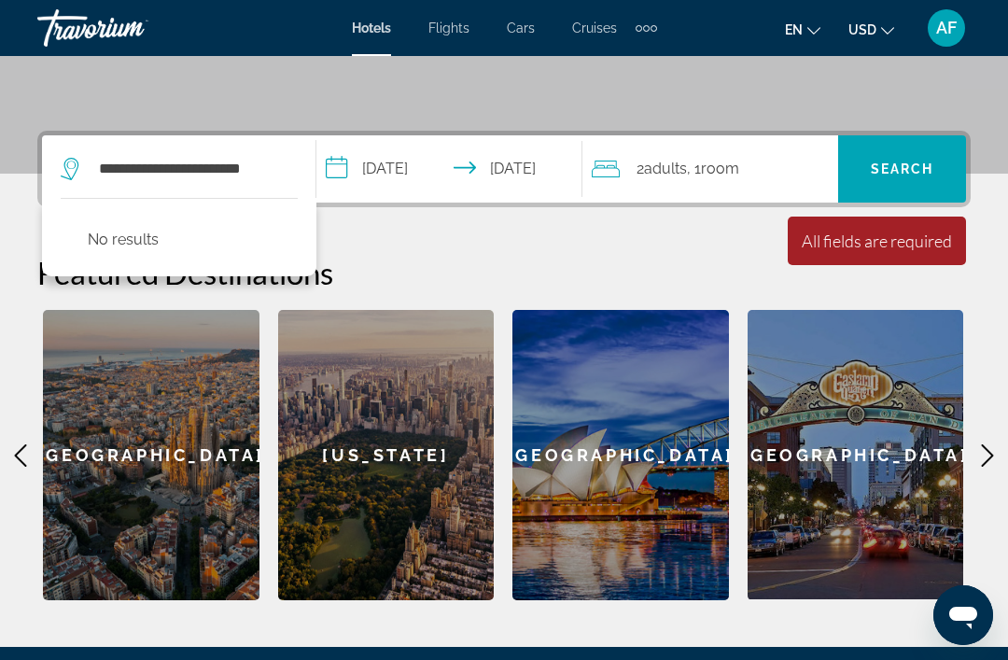
click at [133, 241] on p "No results" at bounding box center [123, 240] width 71 height 26
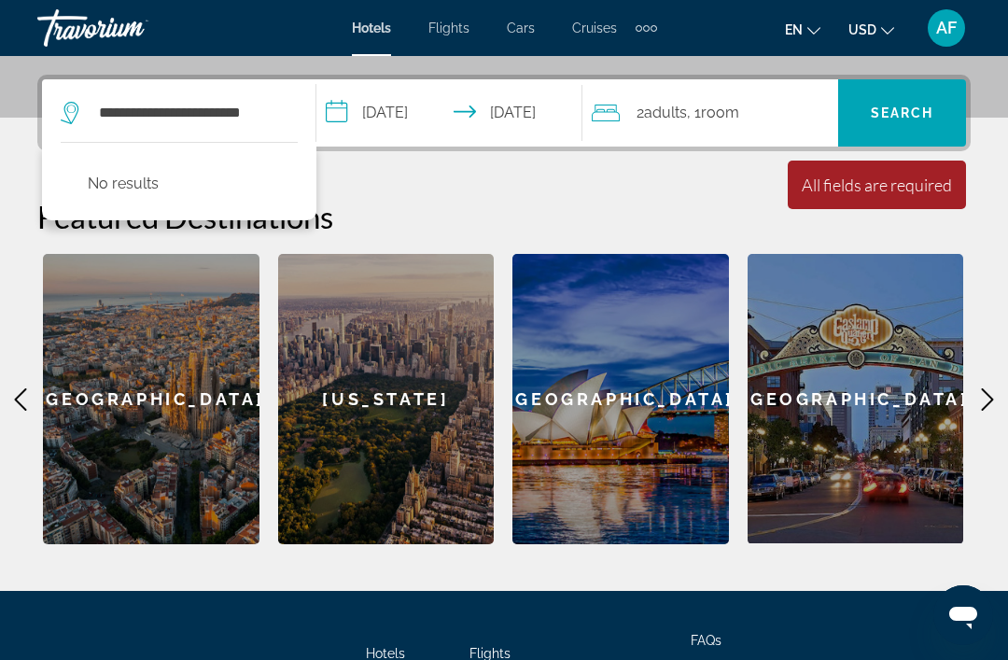
scroll to position [456, 0]
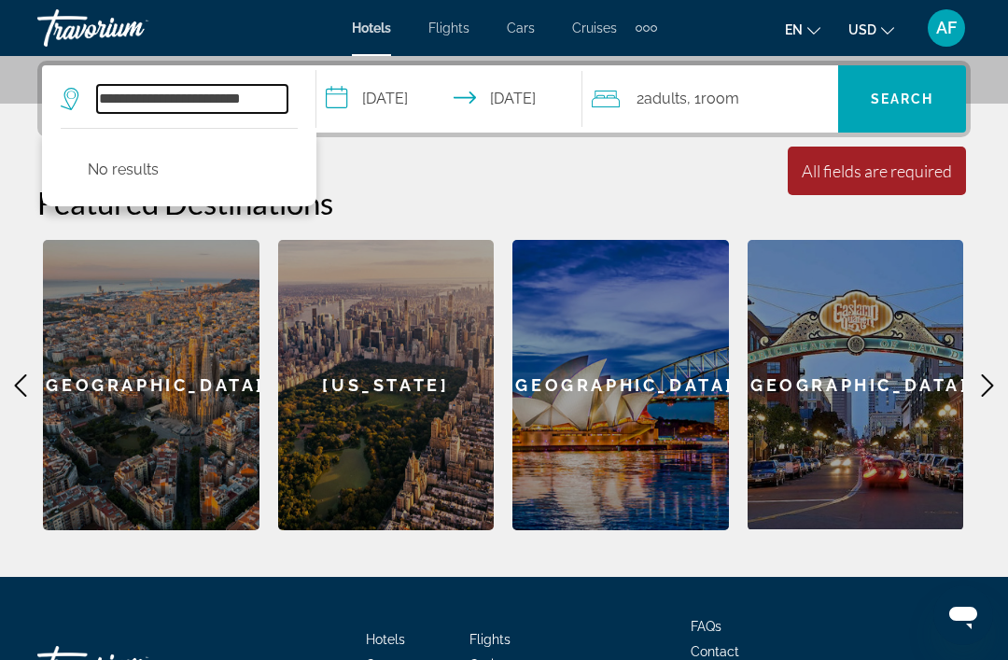
click at [251, 113] on input "**********" at bounding box center [192, 99] width 190 height 28
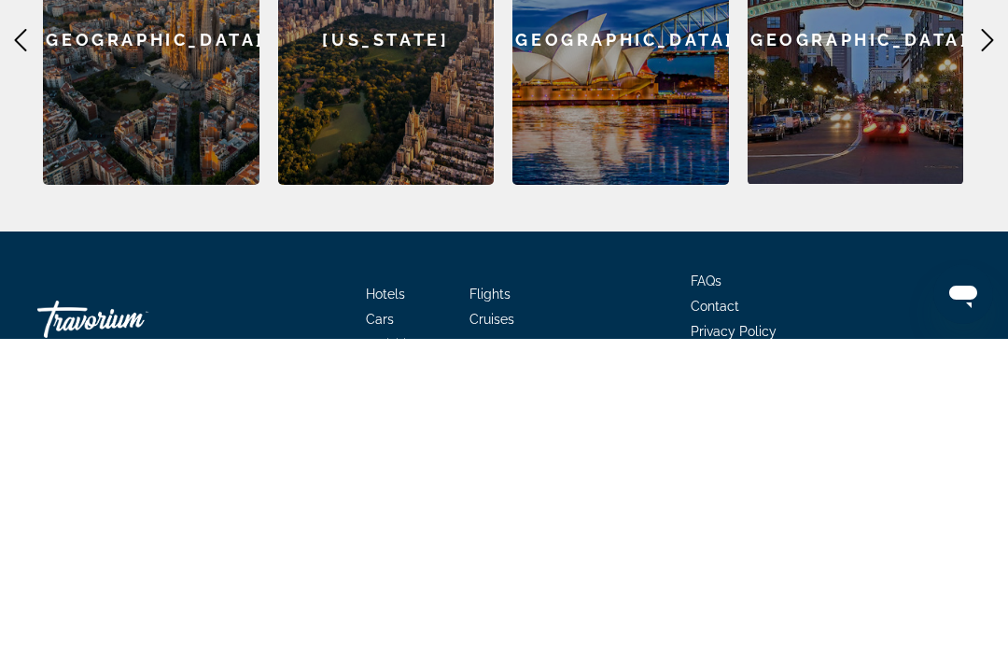
scroll to position [602, 0]
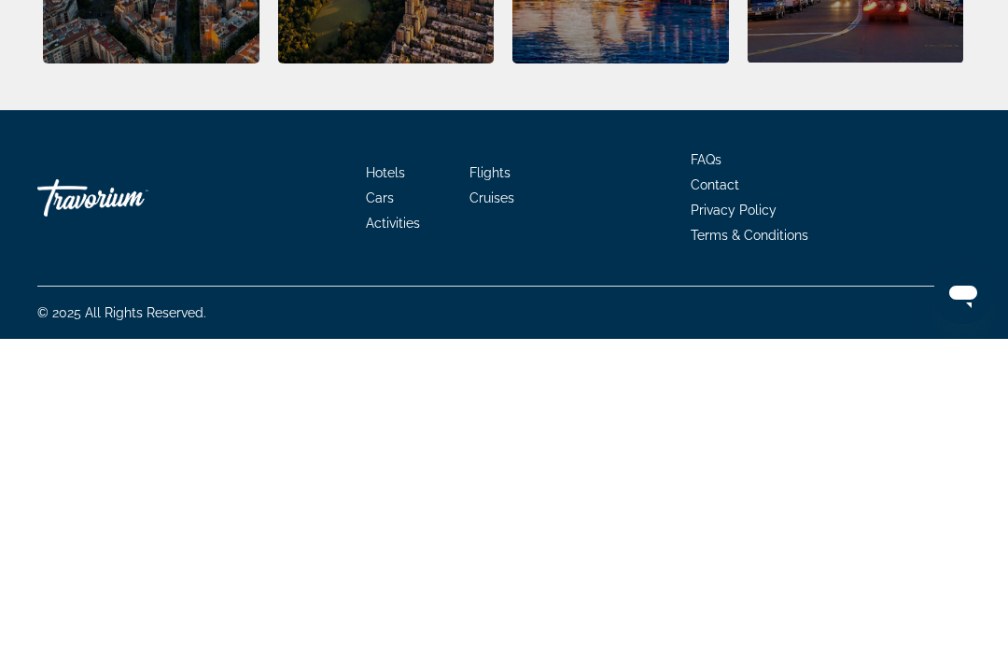
click at [382, 486] on span "Hotels" at bounding box center [385, 493] width 39 height 15
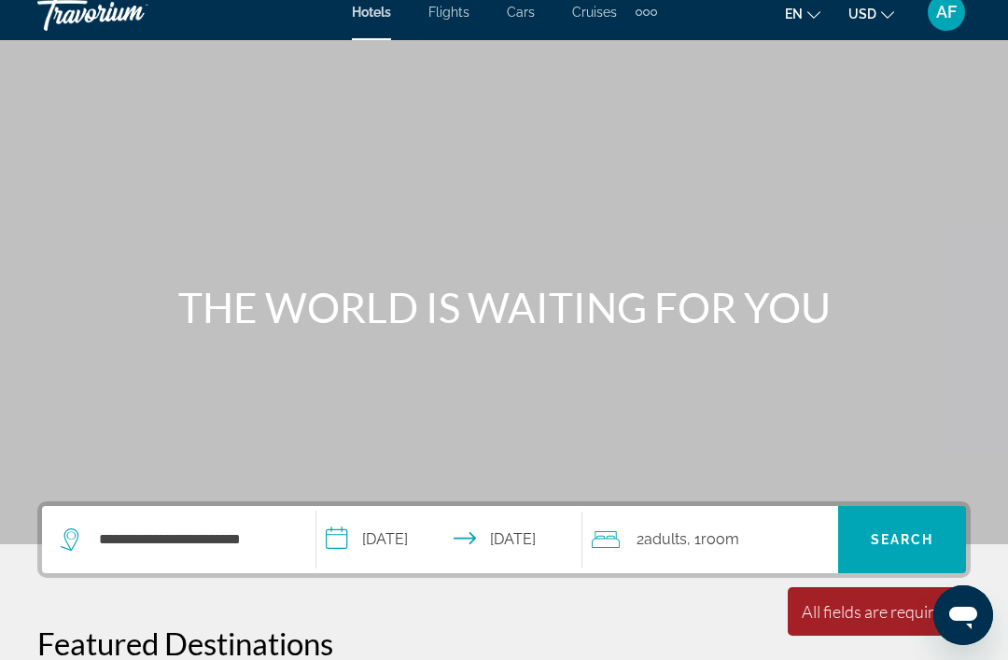
scroll to position [0, 0]
